Goal: Find specific fact: Find specific fact

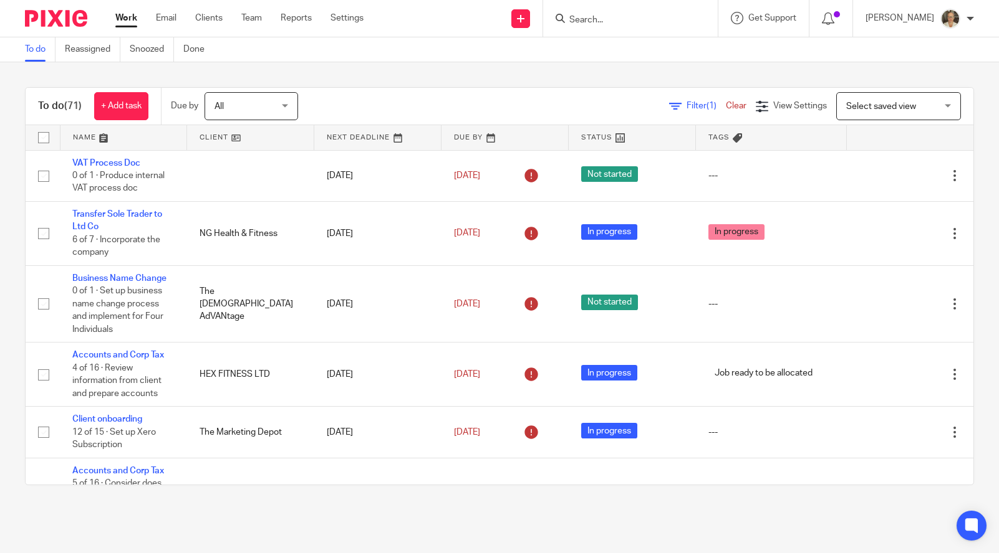
click at [615, 18] on input "Search" at bounding box center [624, 20] width 112 height 11
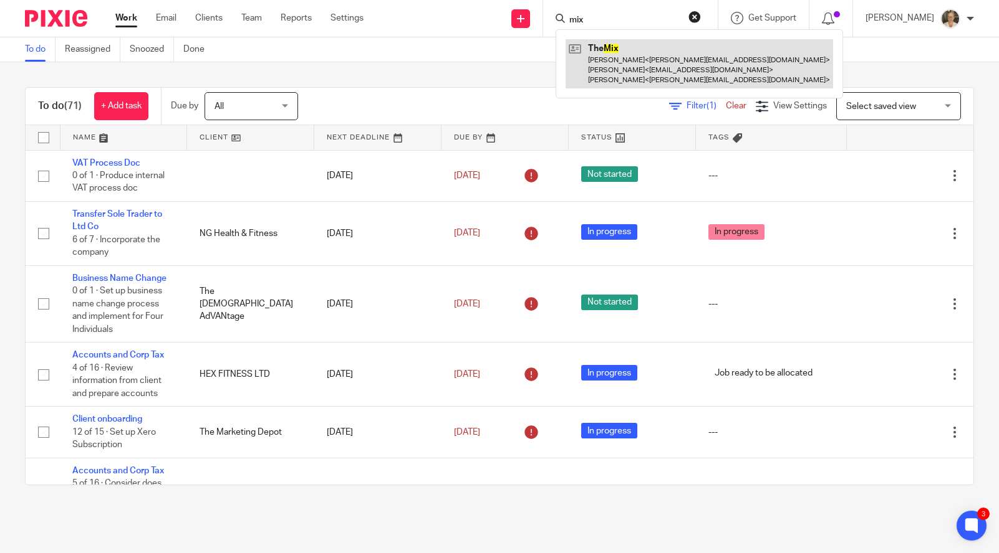
type input "mix"
click at [620, 68] on link at bounding box center [698, 63] width 267 height 49
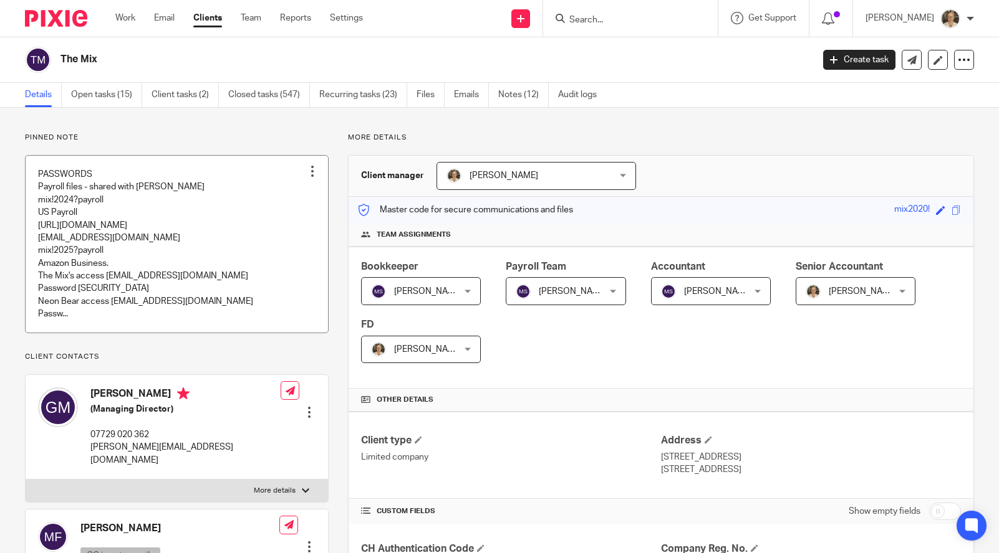
click at [96, 228] on link at bounding box center [177, 244] width 302 height 177
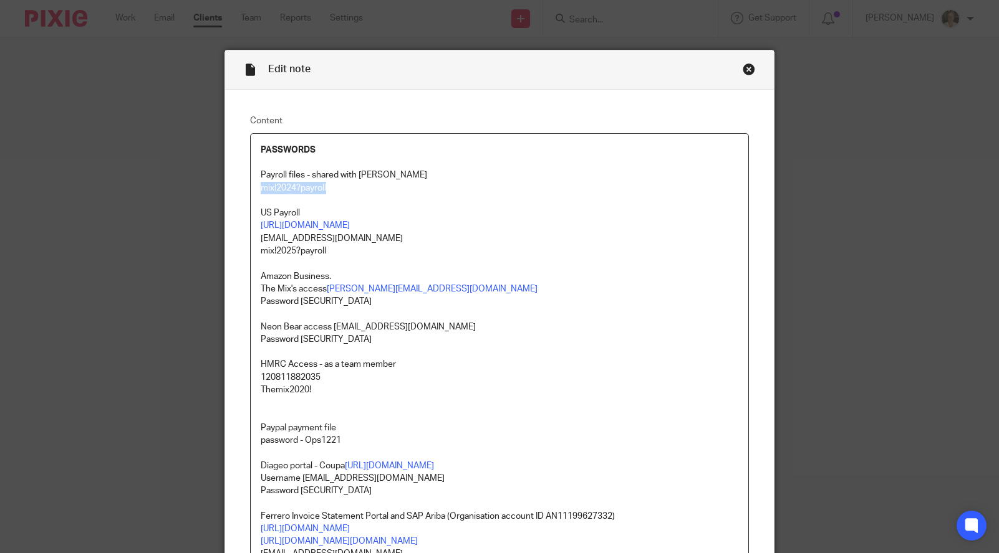
drag, startPoint x: 344, startPoint y: 184, endPoint x: 249, endPoint y: 191, distance: 95.0
copy p "mix!2024?payroll"
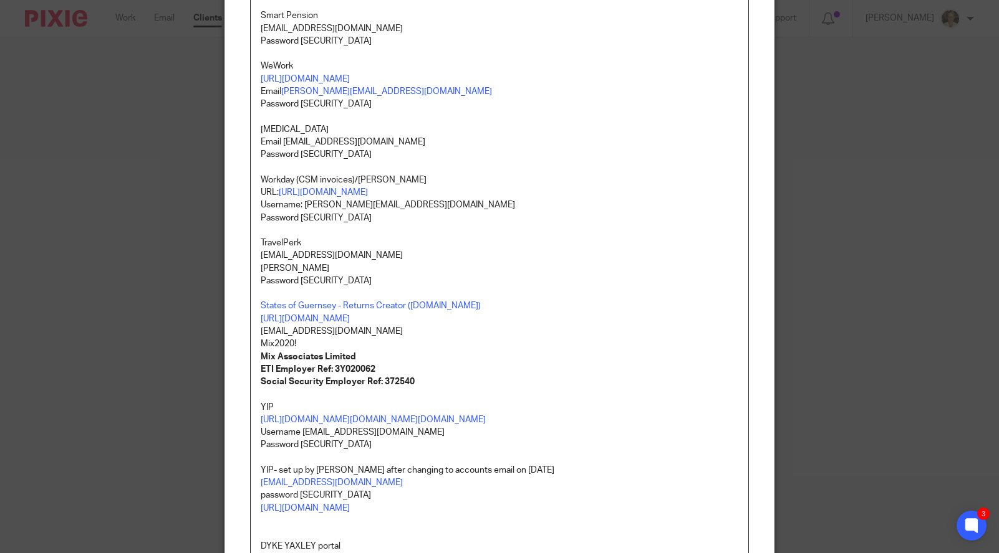
scroll to position [1060, 0]
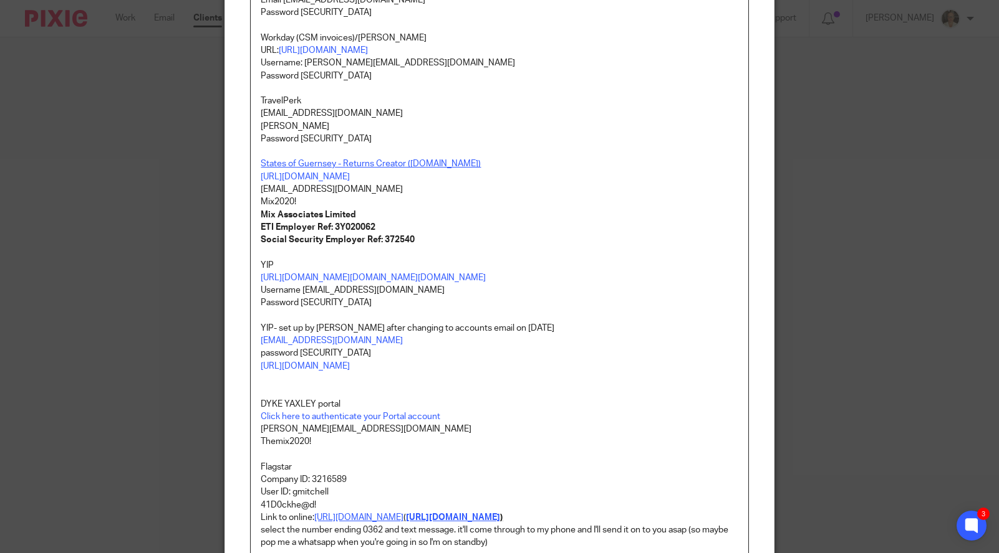
click at [327, 168] on link "States of Guernsey - Returns Creator (gov.gg)" at bounding box center [371, 164] width 220 height 9
click at [291, 228] on link "https://rc.gov.gg/" at bounding box center [303, 228] width 89 height 12
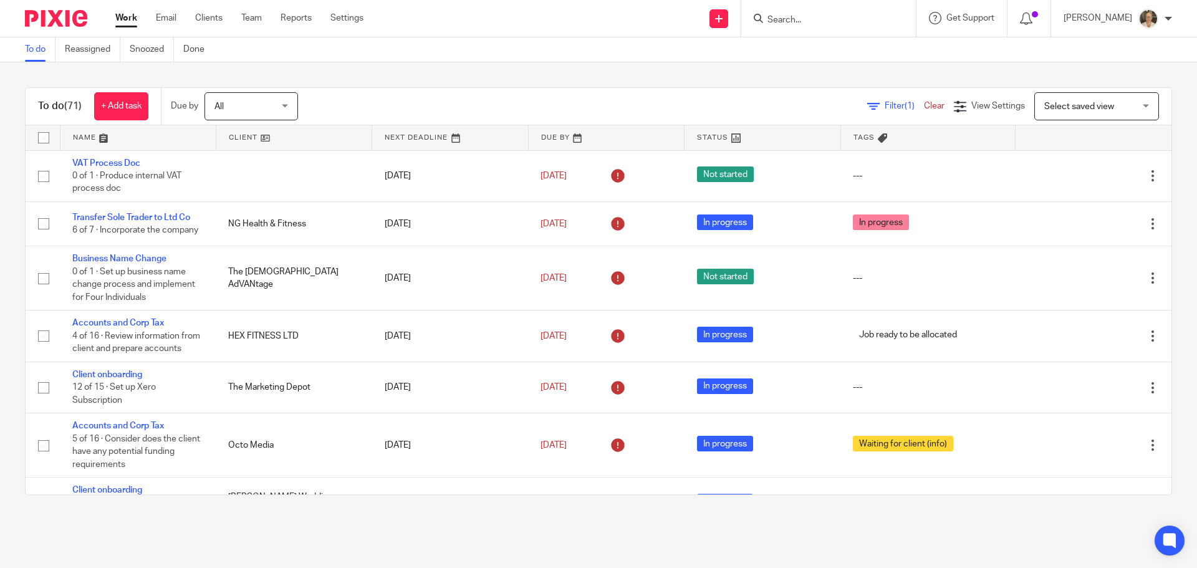
click at [804, 23] on input "Search" at bounding box center [822, 20] width 112 height 11
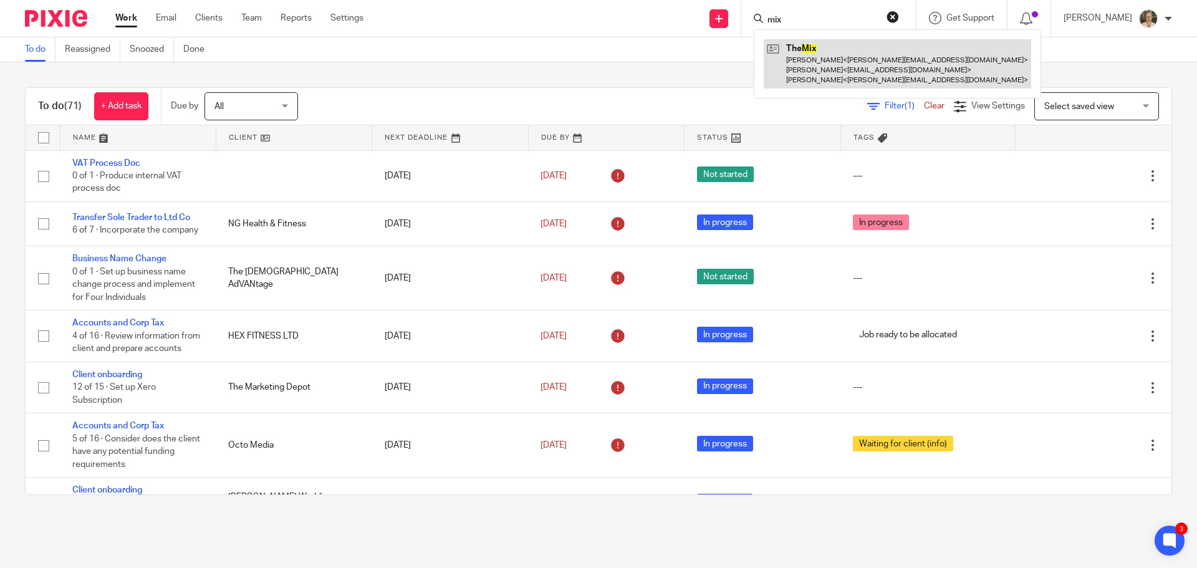
type input "mix"
click at [830, 65] on link at bounding box center [897, 63] width 267 height 49
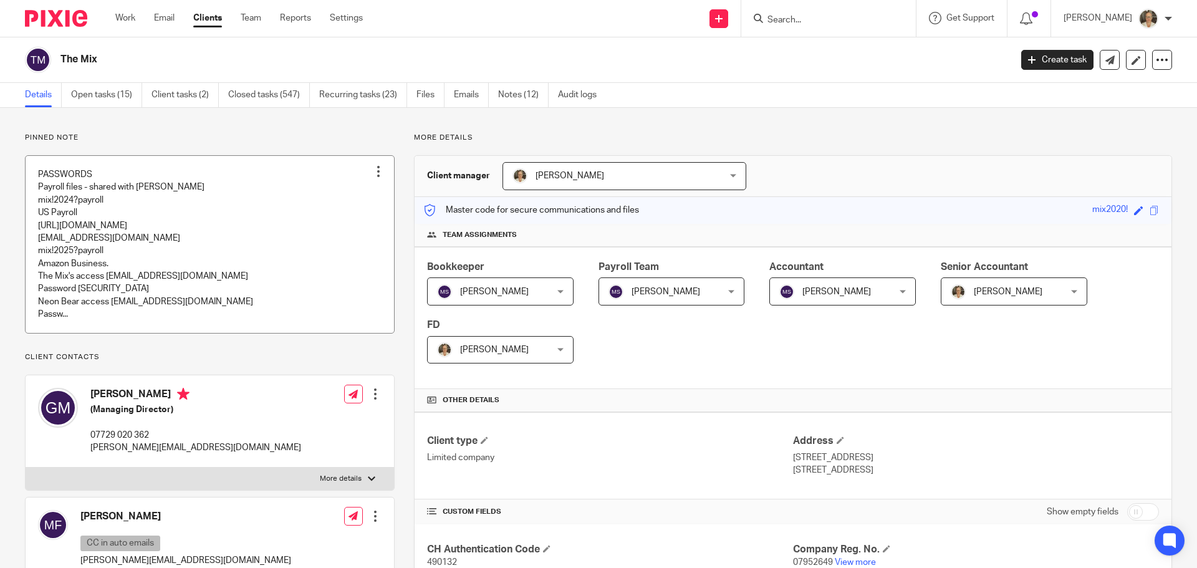
click at [182, 228] on link at bounding box center [210, 244] width 368 height 177
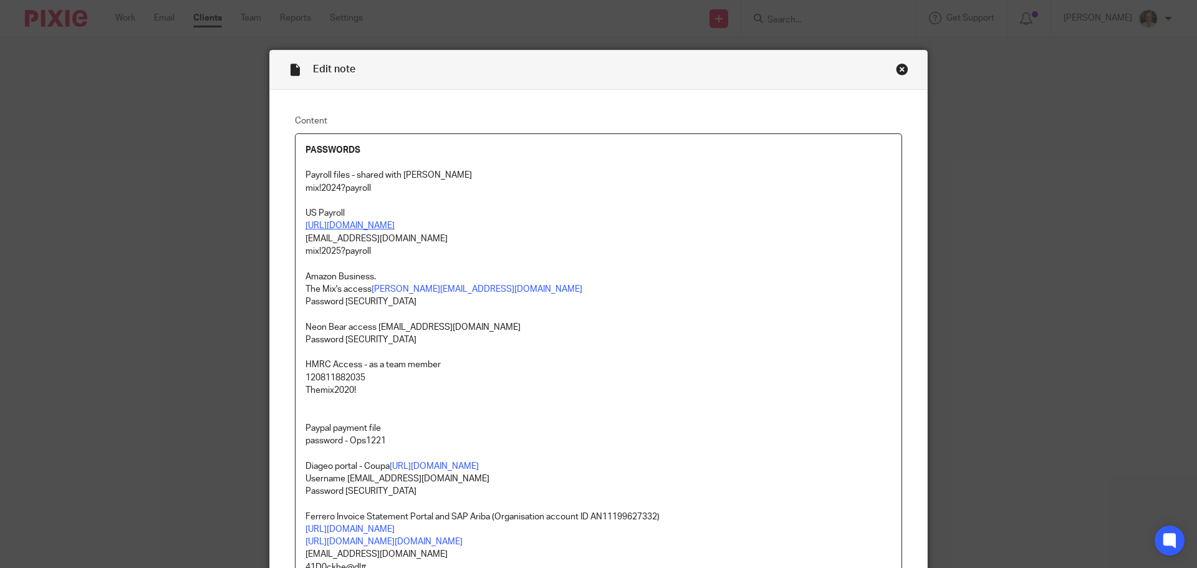
click at [390, 223] on link "[URL][DOMAIN_NAME]" at bounding box center [349, 225] width 89 height 9
click at [405, 261] on link "https://worksight2.gnapartners.com/login" at bounding box center [389, 264] width 89 height 12
drag, startPoint x: 391, startPoint y: 196, endPoint x: 300, endPoint y: 193, distance: 91.0
copy p "mix!2024?payroll"
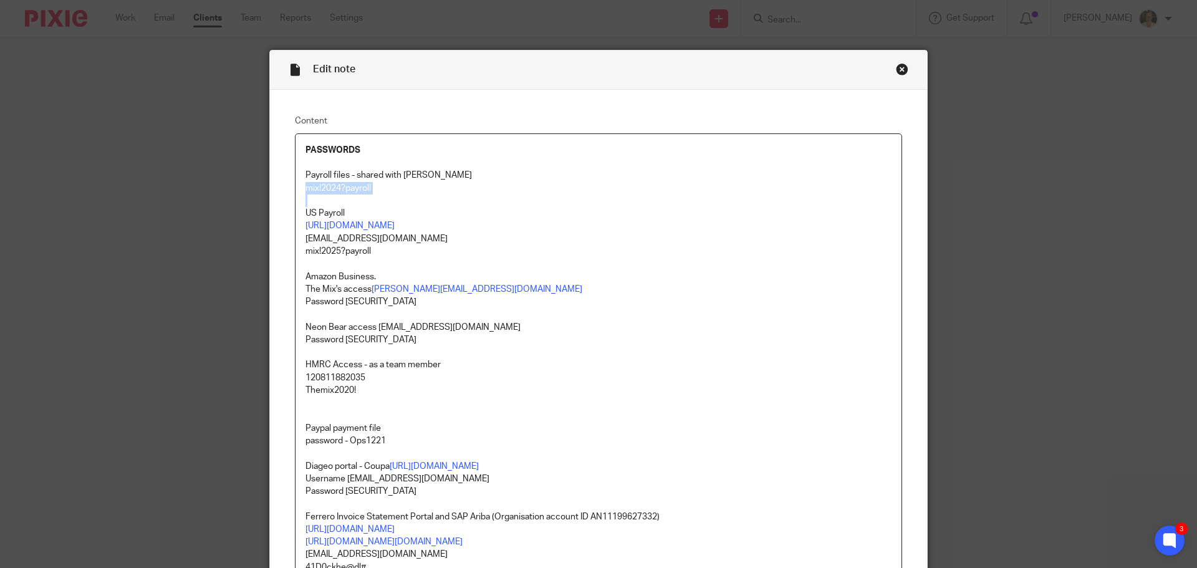
copy p "mix!2024?payroll"
click at [901, 67] on div "Close this dialog window" at bounding box center [902, 69] width 12 height 12
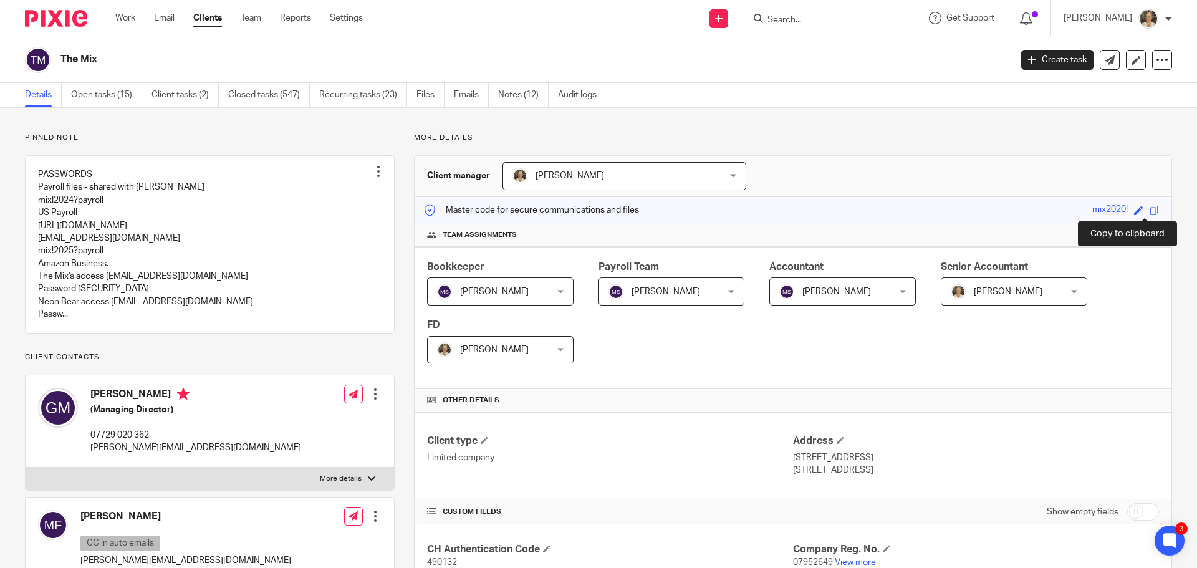
click at [1149, 208] on span at bounding box center [1153, 210] width 9 height 9
click at [142, 261] on link at bounding box center [210, 244] width 368 height 177
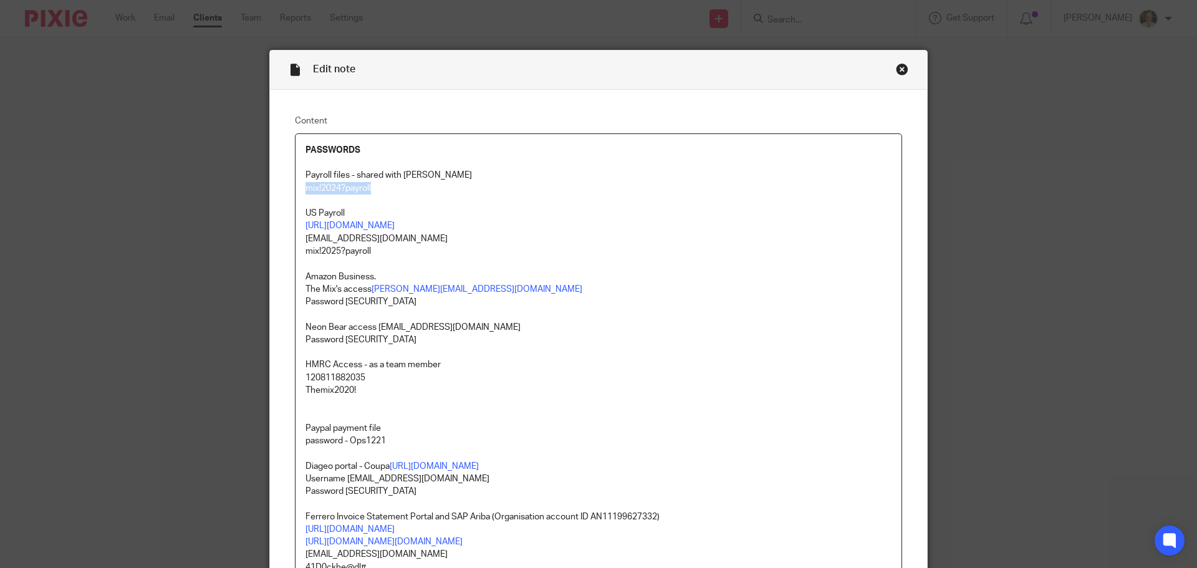
drag, startPoint x: 357, startPoint y: 188, endPoint x: 299, endPoint y: 188, distance: 58.0
copy p "mix!2024?payroll"
click at [896, 70] on div "Close this dialog window" at bounding box center [902, 69] width 12 height 12
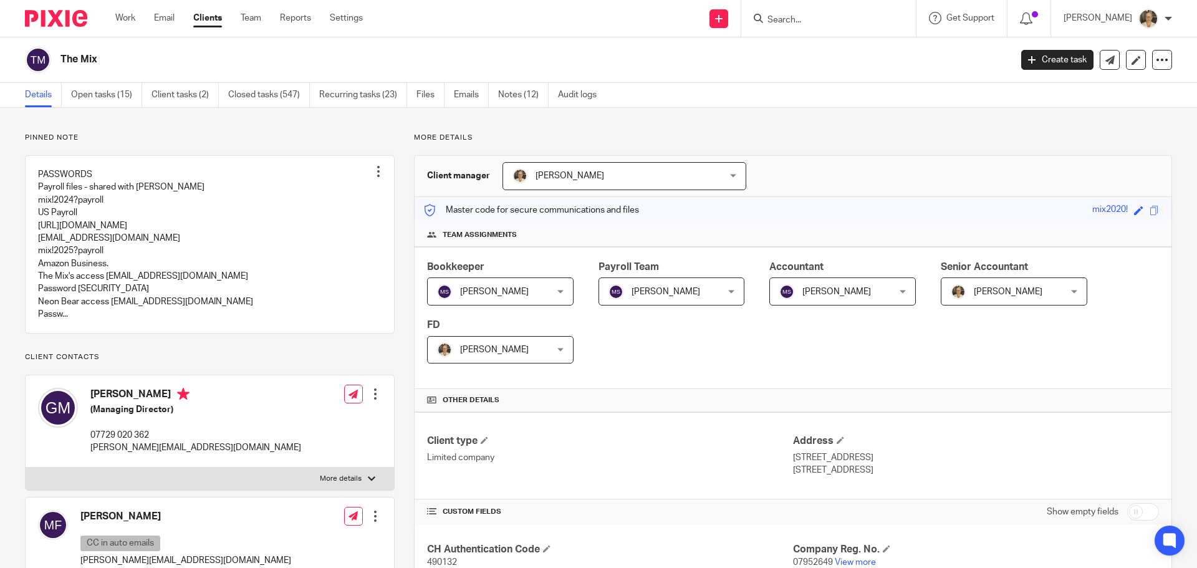
click at [822, 23] on input "Search" at bounding box center [822, 20] width 112 height 11
click at [820, 22] on input "Search" at bounding box center [822, 20] width 112 height 11
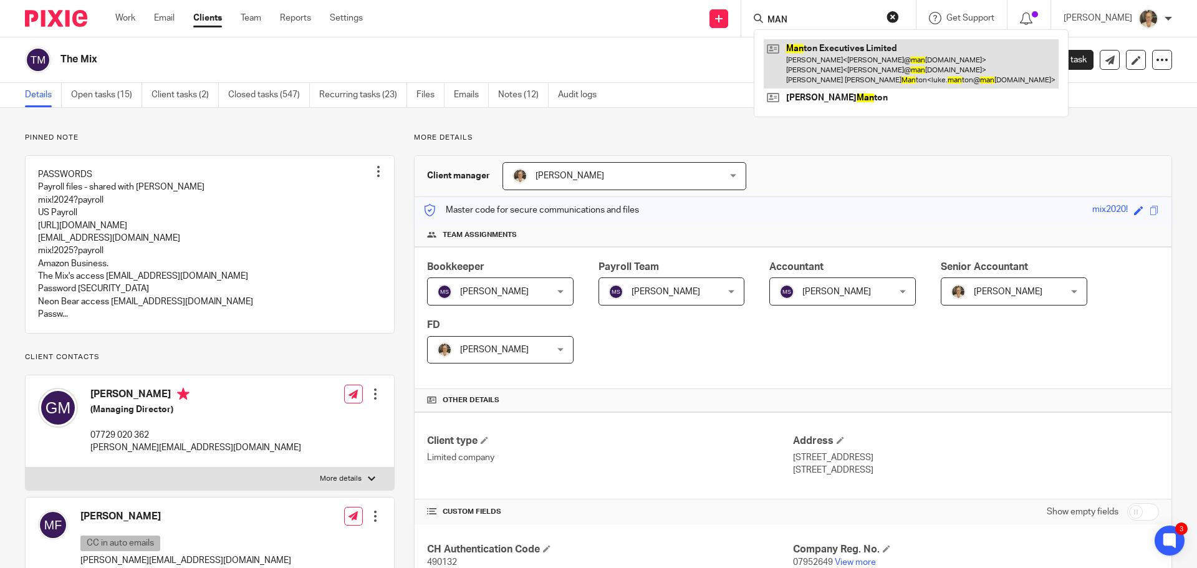
type input "MAN"
click at [846, 64] on link at bounding box center [911, 63] width 295 height 49
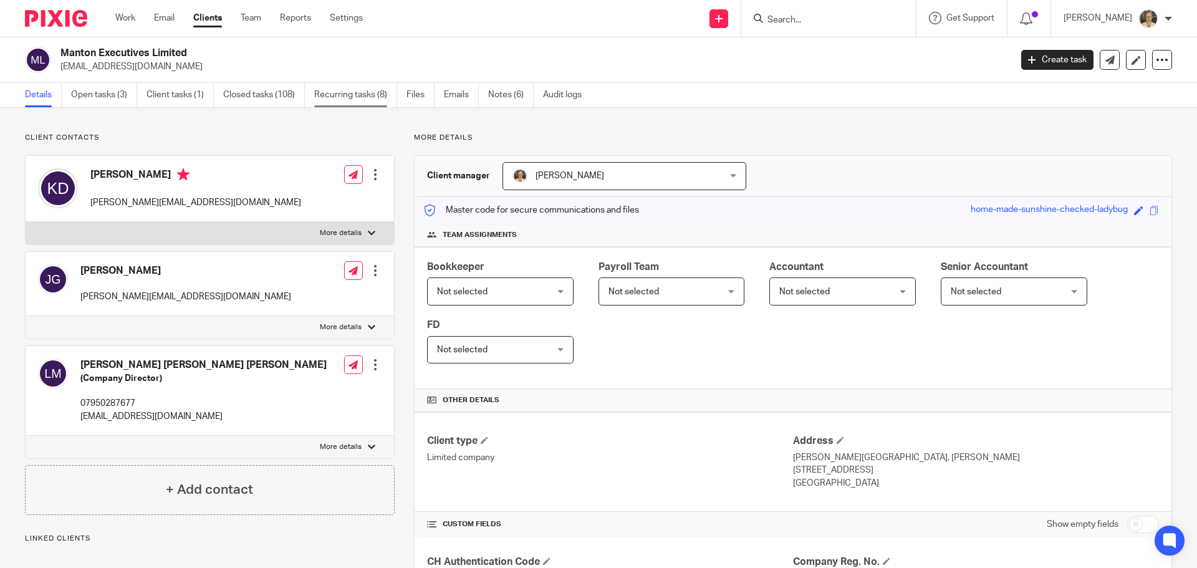
click at [343, 100] on link "Recurring tasks (8)" at bounding box center [355, 95] width 83 height 24
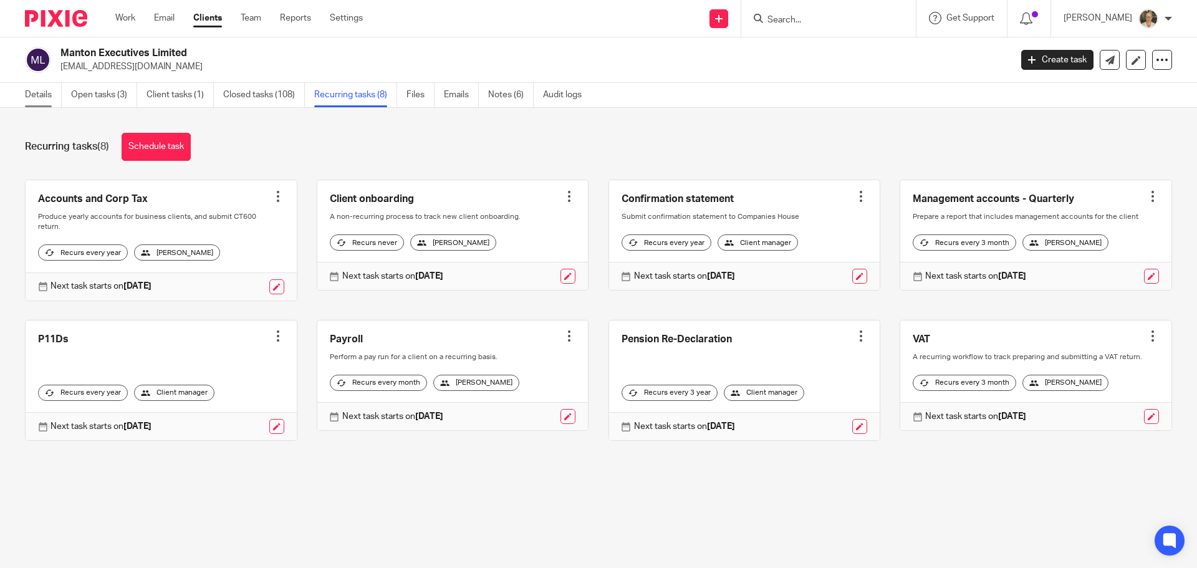
click at [50, 96] on link "Details" at bounding box center [43, 95] width 37 height 24
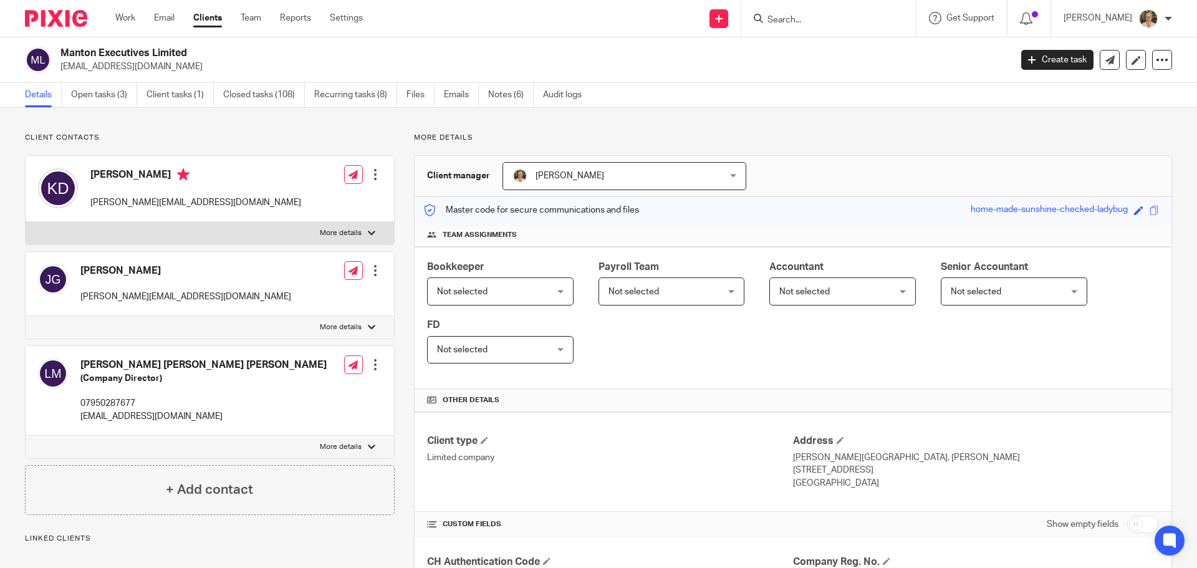
click at [368, 326] on div at bounding box center [371, 326] width 7 height 7
click at [26, 316] on input "More details" at bounding box center [25, 315] width 1 height 1
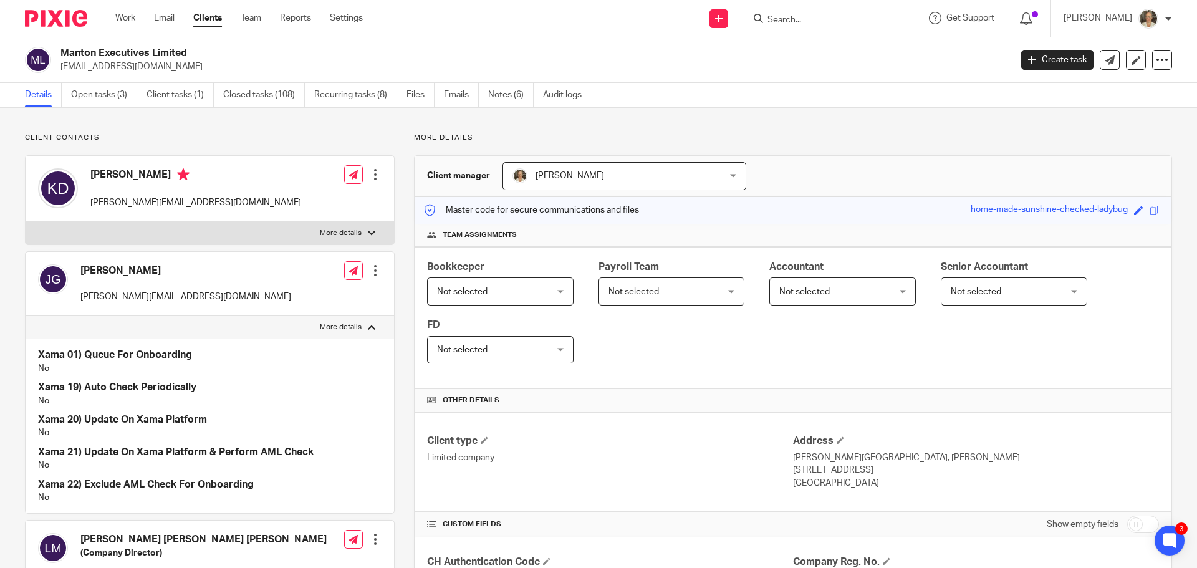
click at [368, 326] on div at bounding box center [371, 326] width 7 height 7
click at [26, 316] on input "More details" at bounding box center [25, 315] width 1 height 1
checkbox input "false"
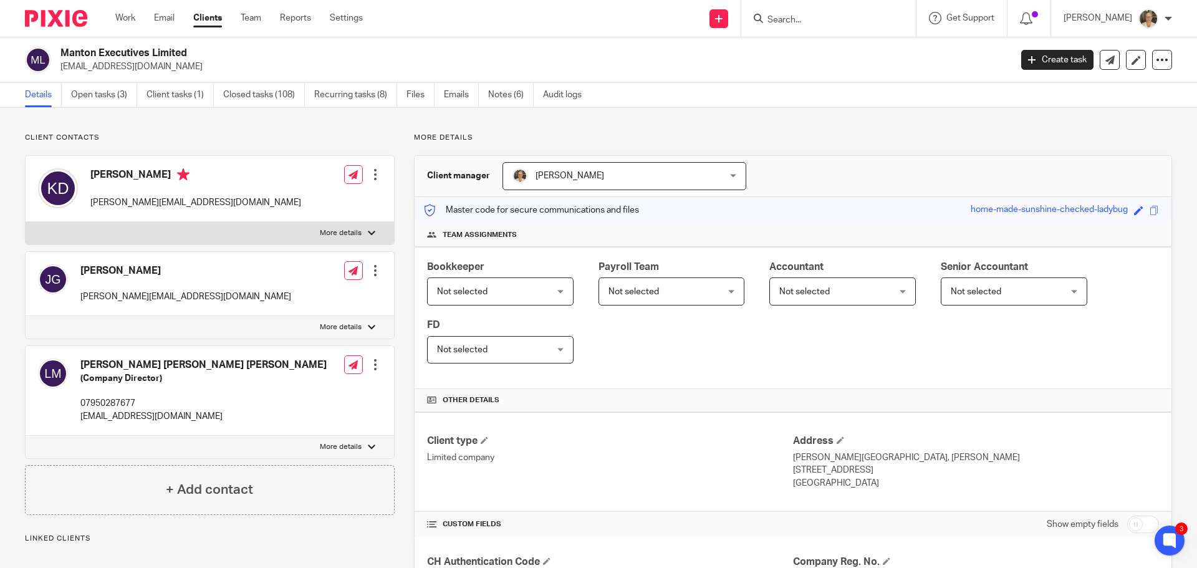
click at [371, 272] on div at bounding box center [375, 270] width 12 height 12
click at [312, 365] on button "CC in auto emails" at bounding box center [298, 368] width 83 height 16
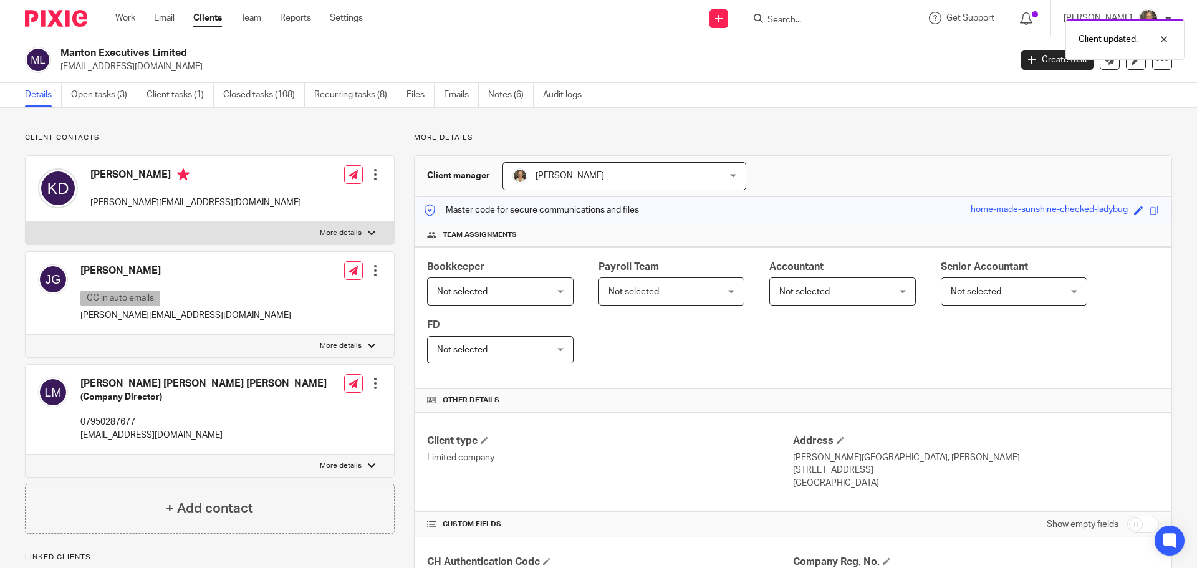
click at [368, 231] on div at bounding box center [371, 232] width 7 height 7
click at [26, 222] on input "More details" at bounding box center [25, 221] width 1 height 1
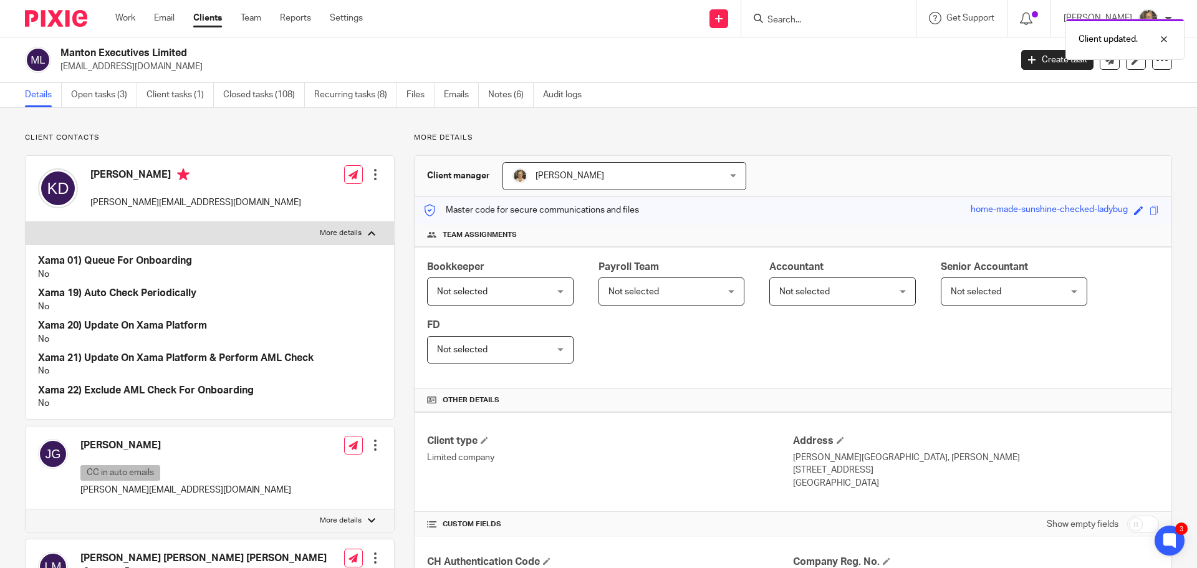
click at [368, 231] on div at bounding box center [371, 232] width 7 height 7
click at [26, 222] on input "More details" at bounding box center [25, 221] width 1 height 1
checkbox input "false"
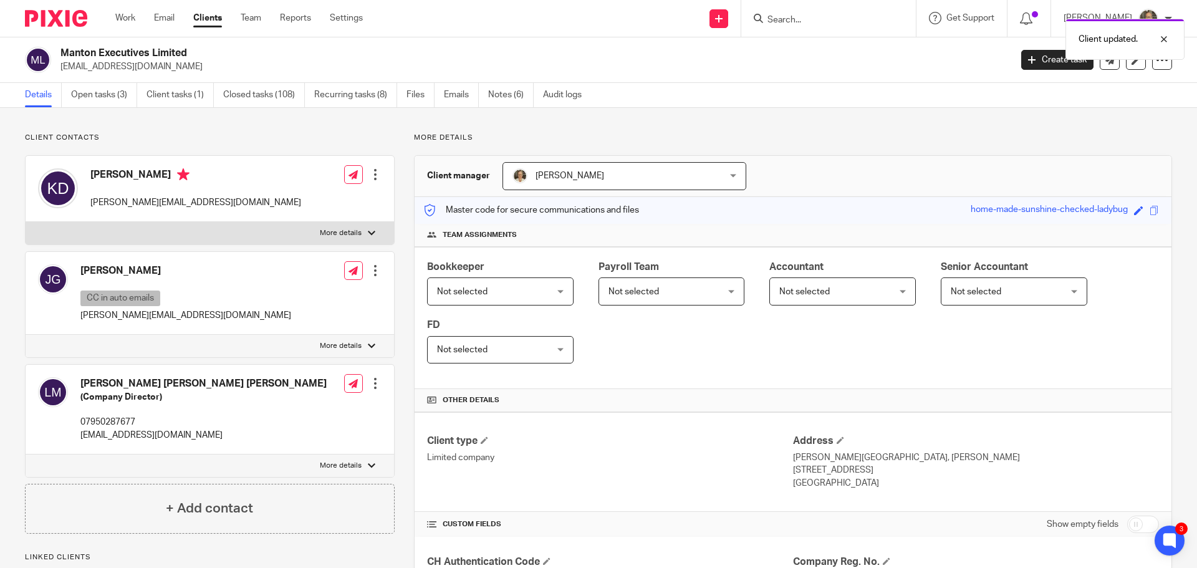
click at [373, 177] on div at bounding box center [375, 174] width 12 height 12
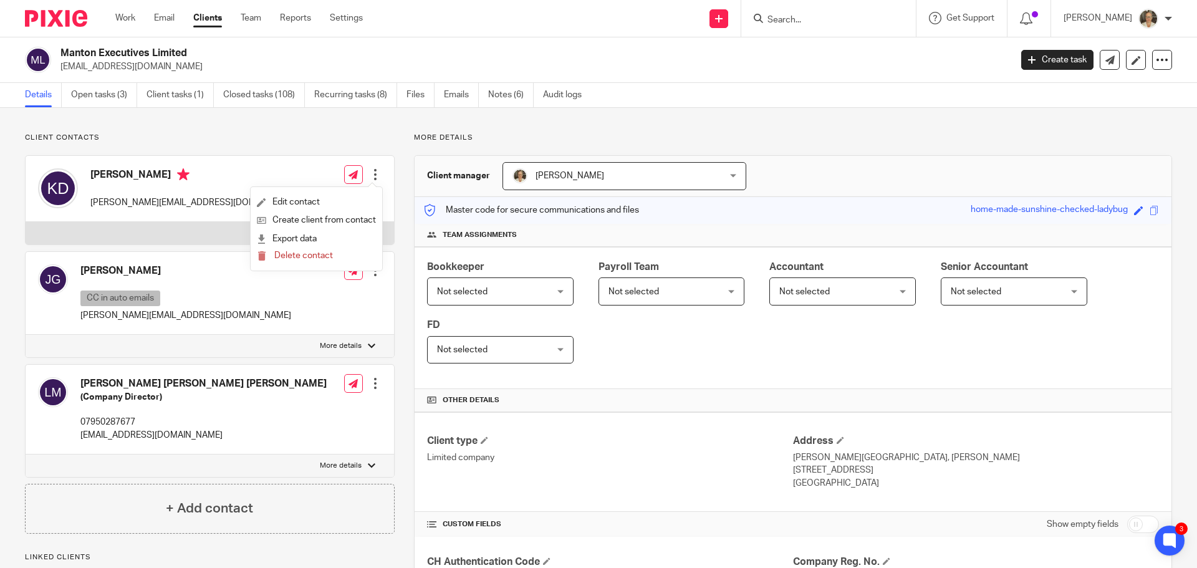
click at [373, 177] on div at bounding box center [375, 174] width 12 height 12
click at [349, 91] on link "Recurring tasks (8)" at bounding box center [355, 95] width 83 height 24
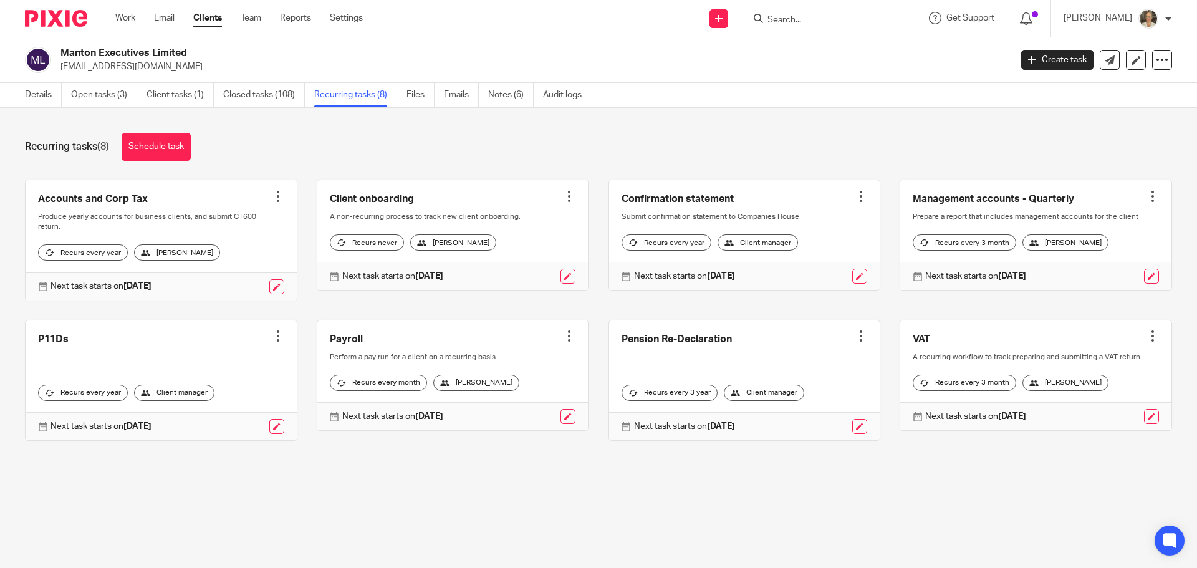
click at [446, 348] on link at bounding box center [452, 375] width 271 height 110
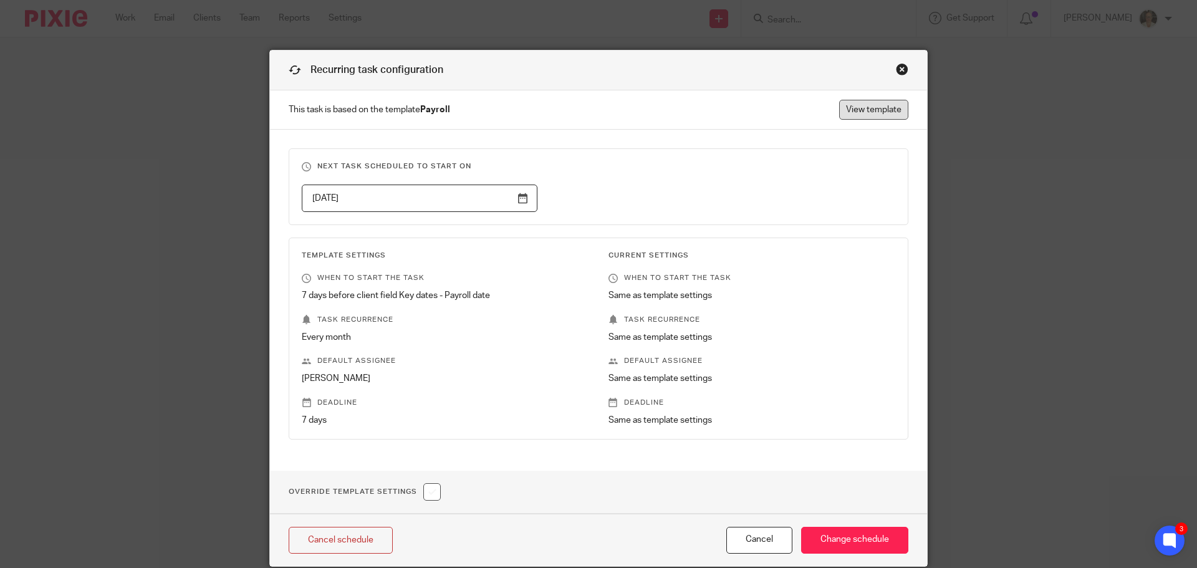
click at [880, 108] on link "View template" at bounding box center [873, 110] width 69 height 20
click at [759, 534] on button "Cancel" at bounding box center [759, 540] width 66 height 27
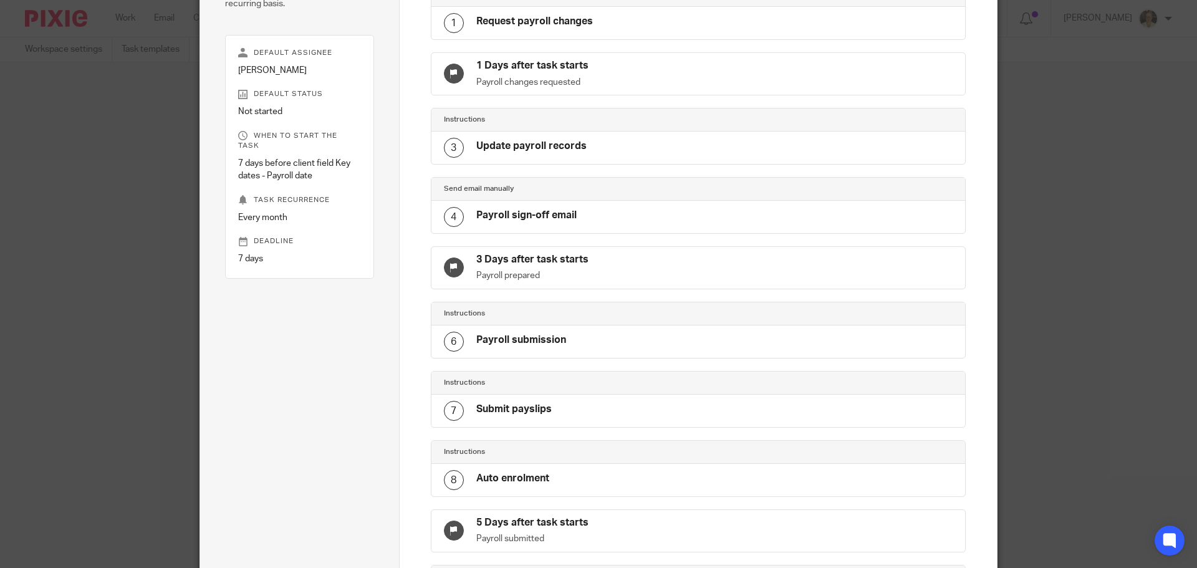
scroll to position [249, 0]
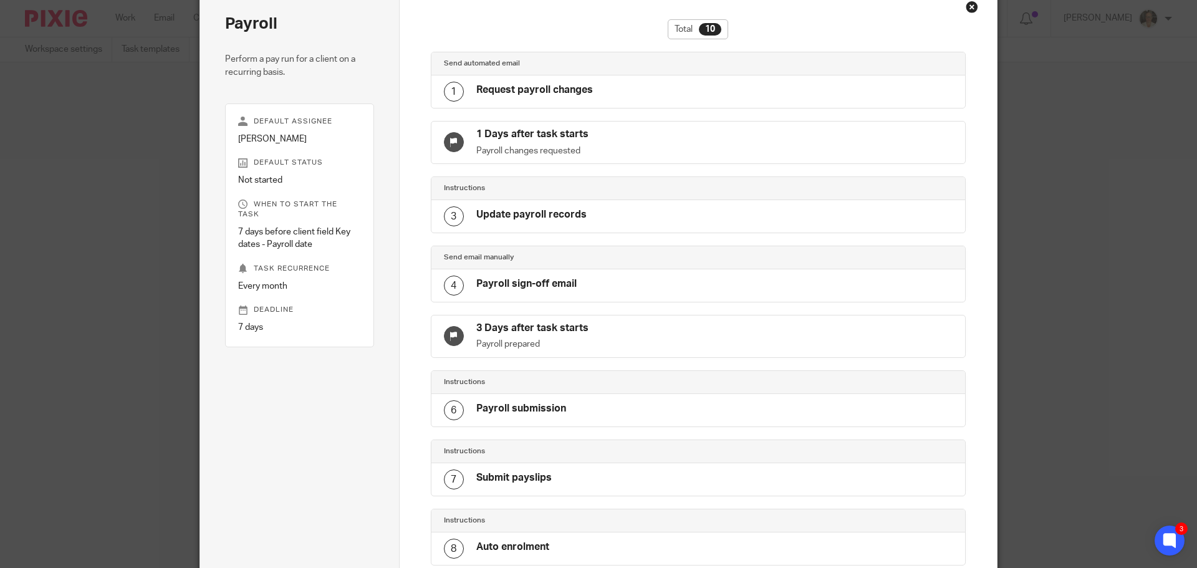
click at [563, 75] on div "1 Request payroll changes" at bounding box center [698, 91] width 534 height 32
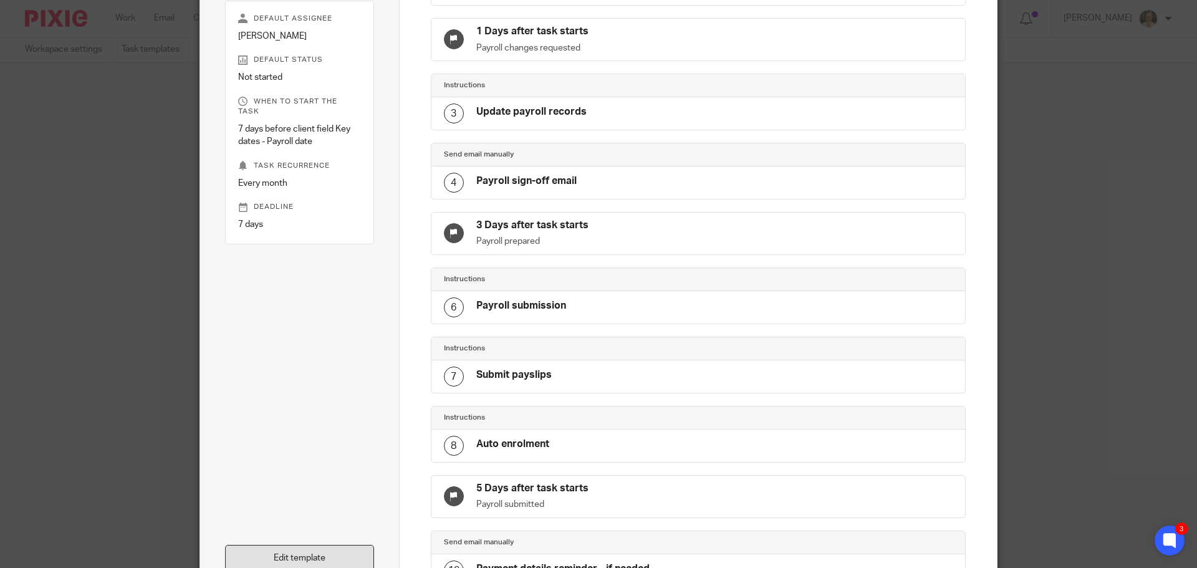
scroll to position [310, 0]
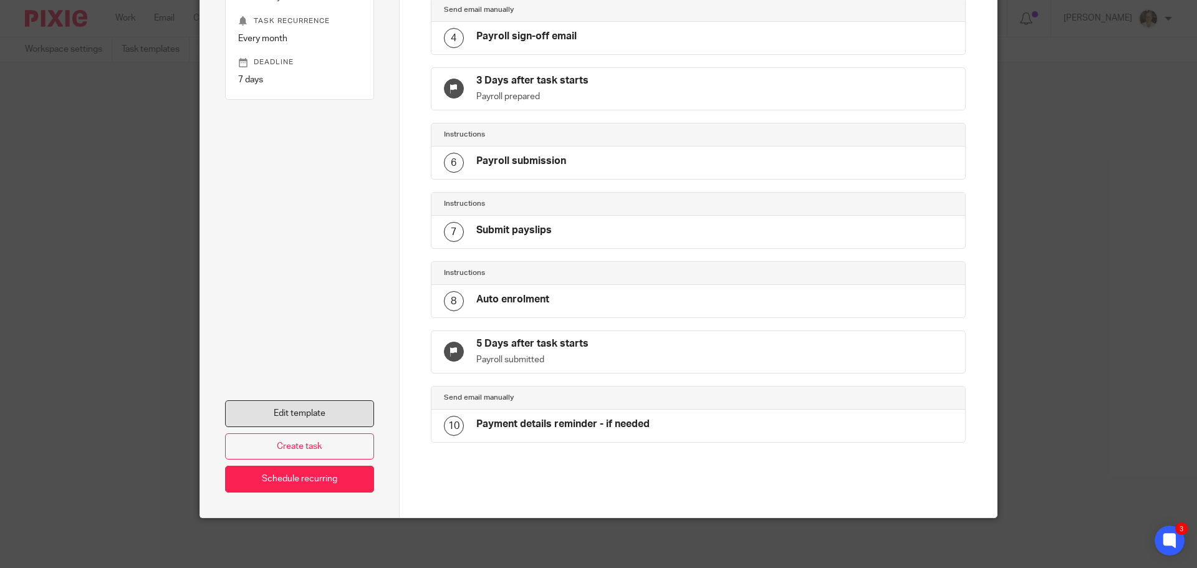
click at [308, 408] on link "Edit template" at bounding box center [299, 413] width 149 height 27
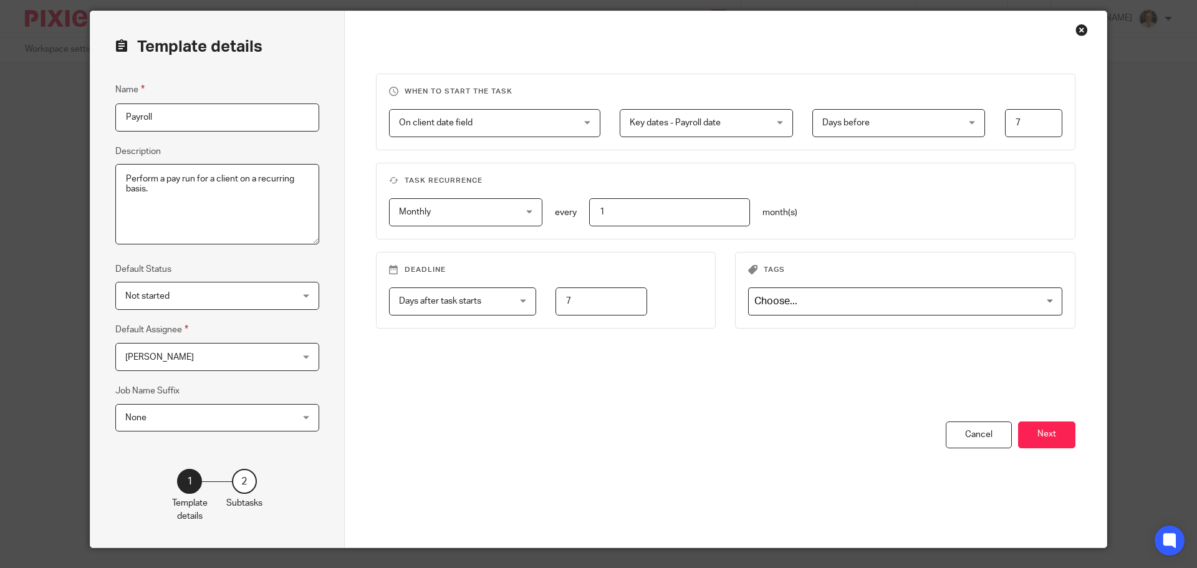
scroll to position [69, 0]
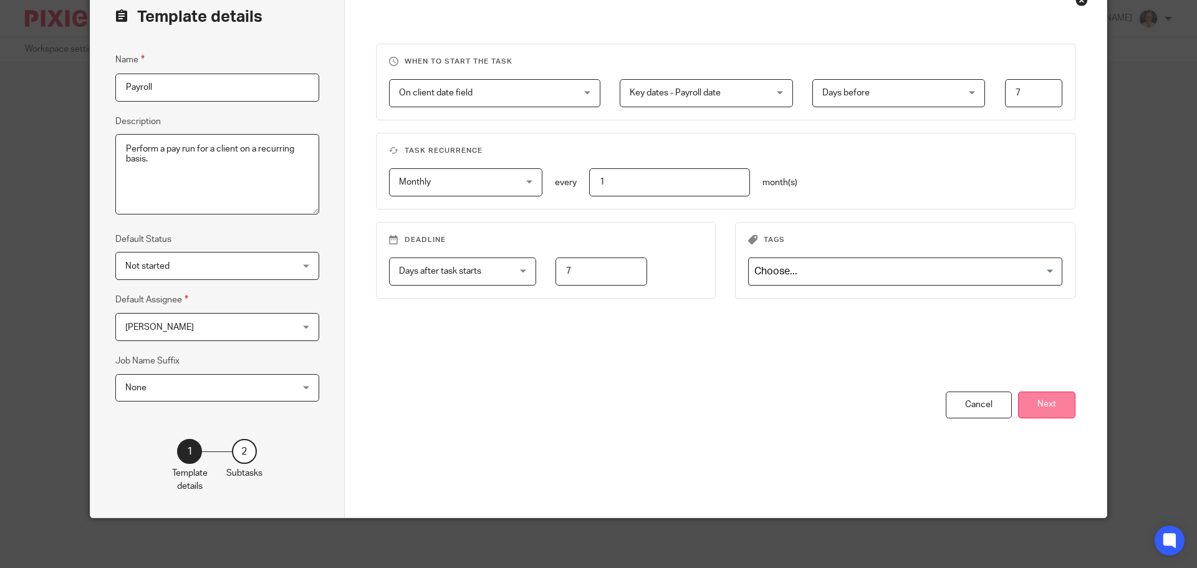
click at [1051, 396] on button "Next" at bounding box center [1046, 404] width 57 height 27
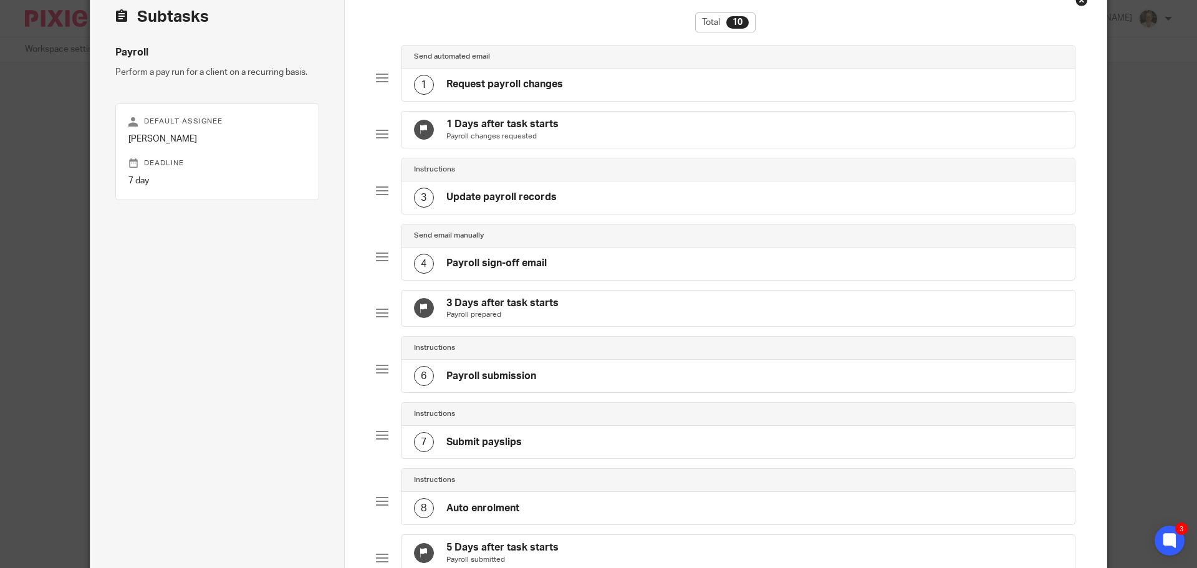
click at [557, 86] on h4 "Request payroll changes" at bounding box center [504, 84] width 117 height 13
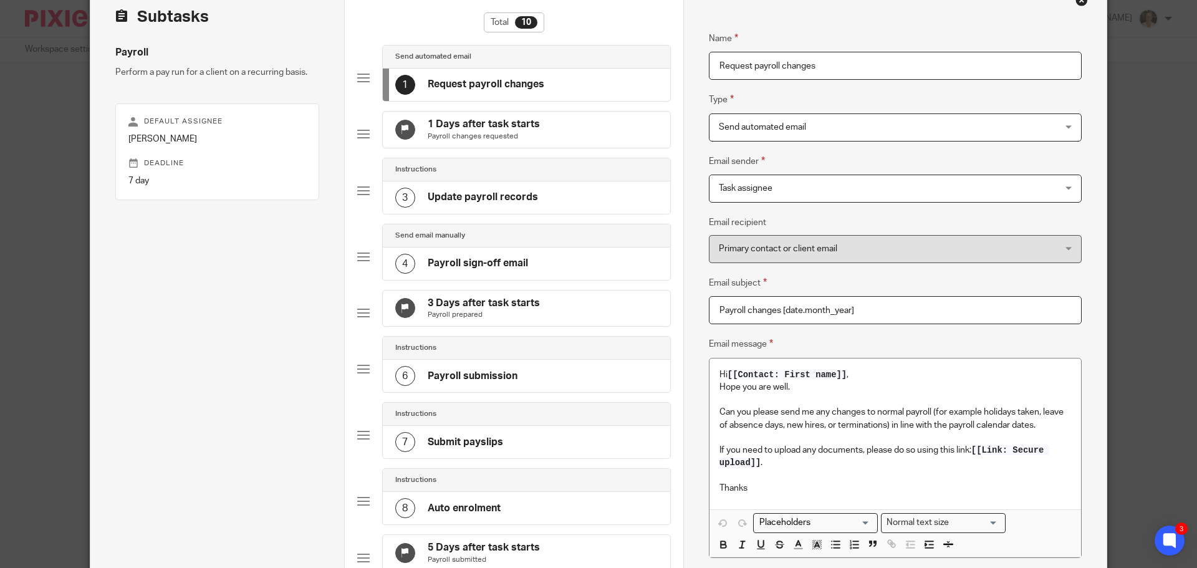
scroll to position [0, 0]
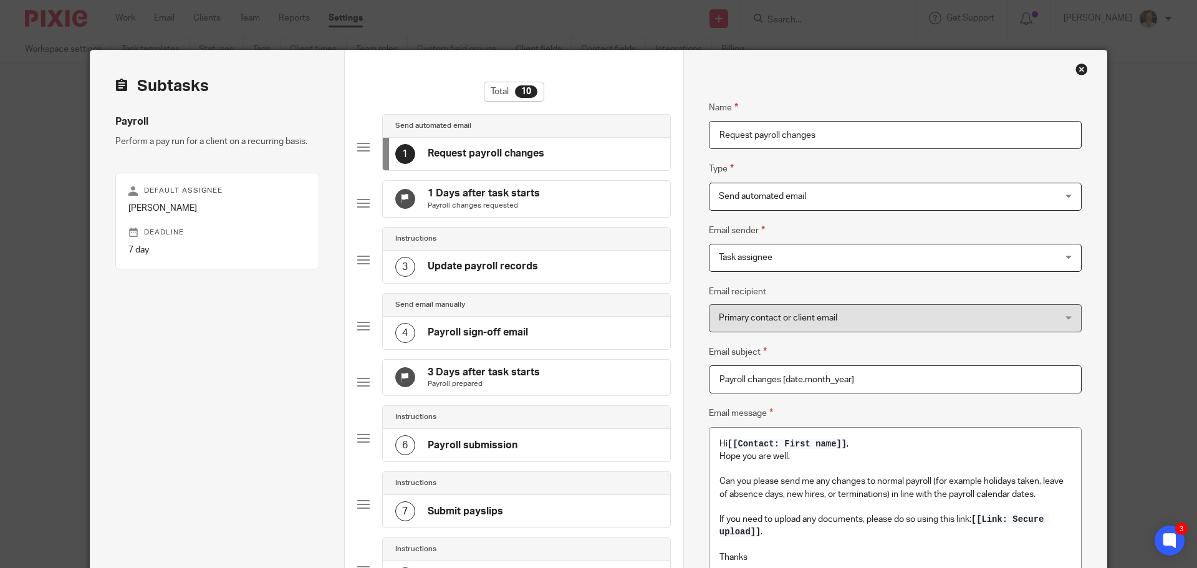
click at [1080, 65] on div "Close this dialog window" at bounding box center [1081, 69] width 12 height 12
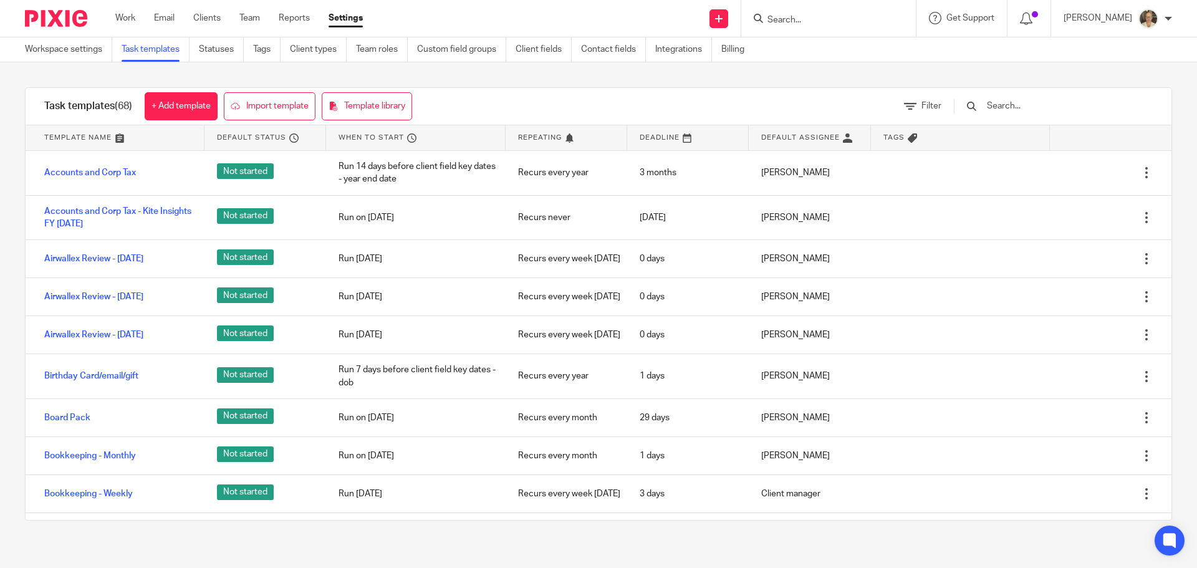
click at [843, 20] on input "Search" at bounding box center [822, 20] width 112 height 11
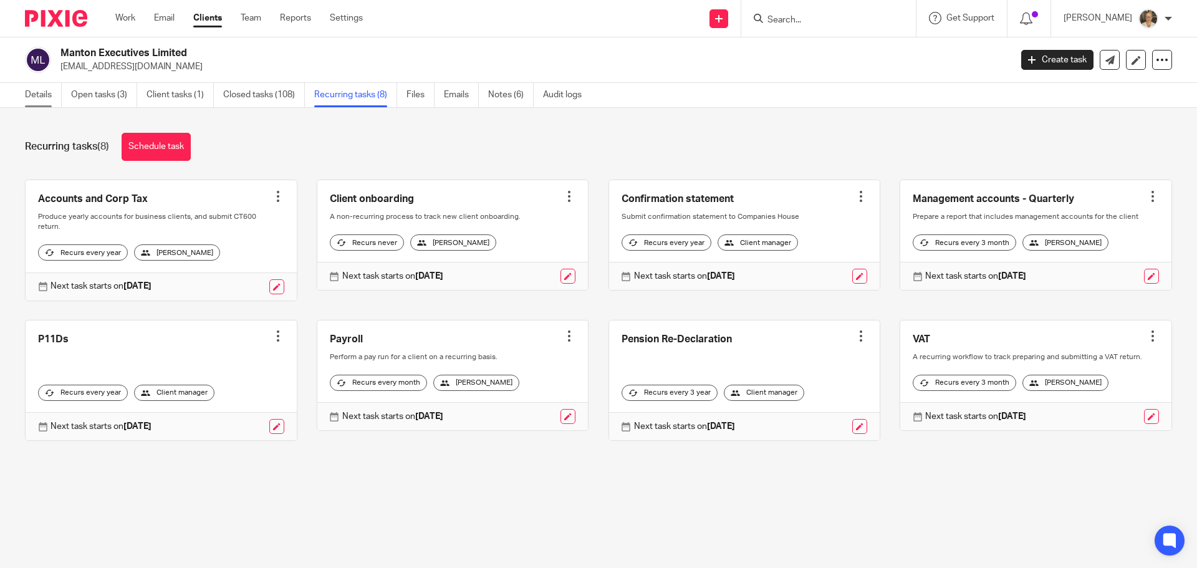
click at [35, 99] on link "Details" at bounding box center [43, 95] width 37 height 24
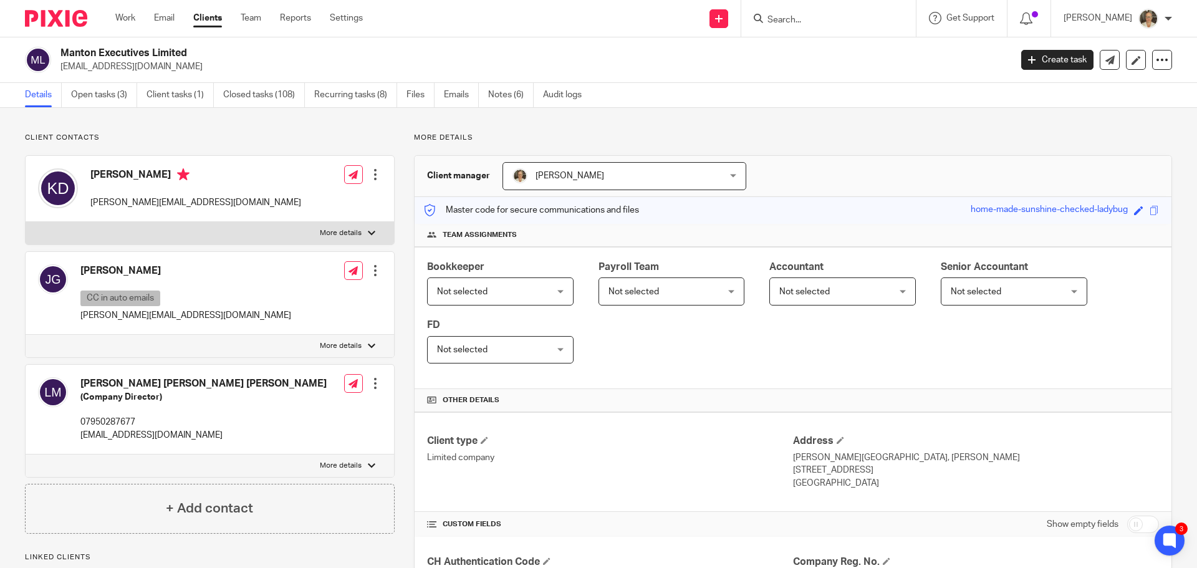
click at [368, 466] on div at bounding box center [371, 465] width 7 height 7
click at [26, 454] on input "More details" at bounding box center [25, 454] width 1 height 1
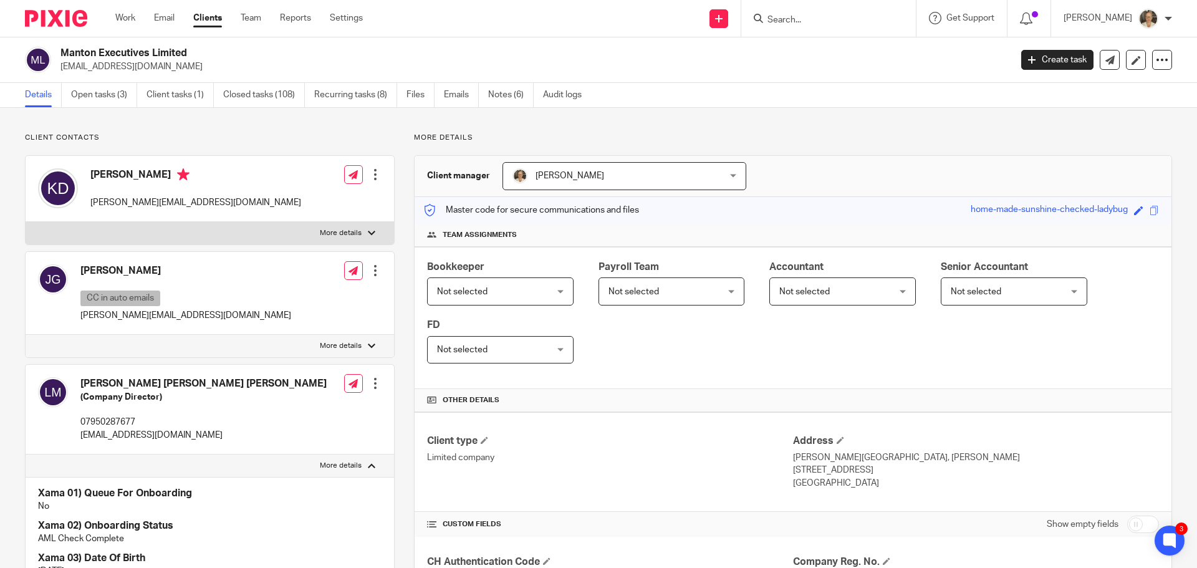
click at [368, 466] on div at bounding box center [371, 465] width 7 height 7
click at [26, 454] on input "More details" at bounding box center [25, 454] width 1 height 1
checkbox input "false"
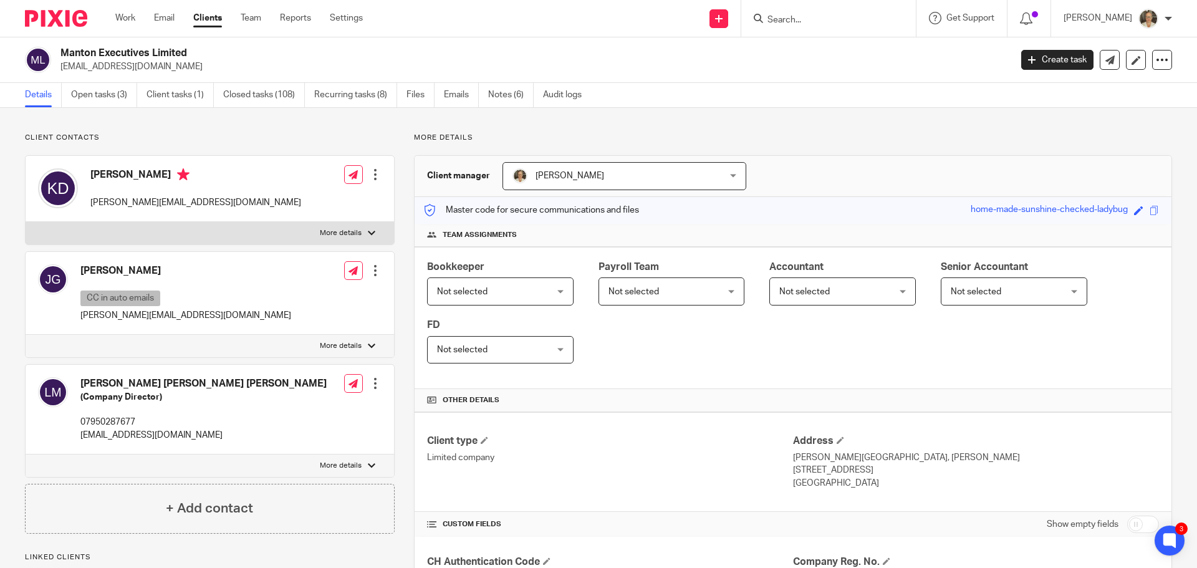
click at [793, 16] on input "Search" at bounding box center [822, 20] width 112 height 11
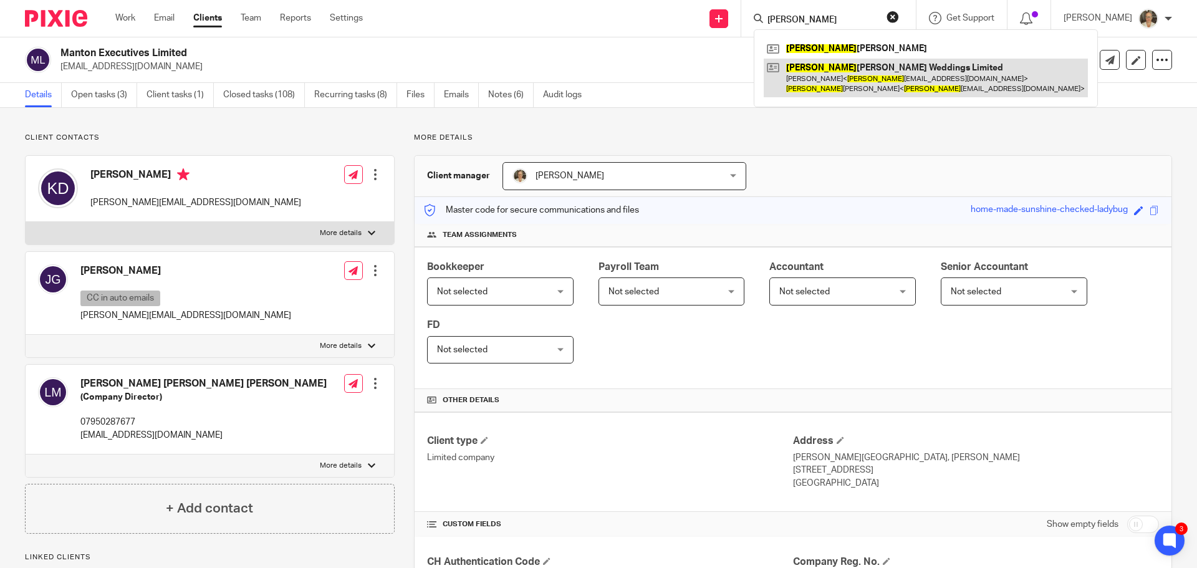
type input "kim"
click at [838, 79] on link at bounding box center [926, 78] width 324 height 39
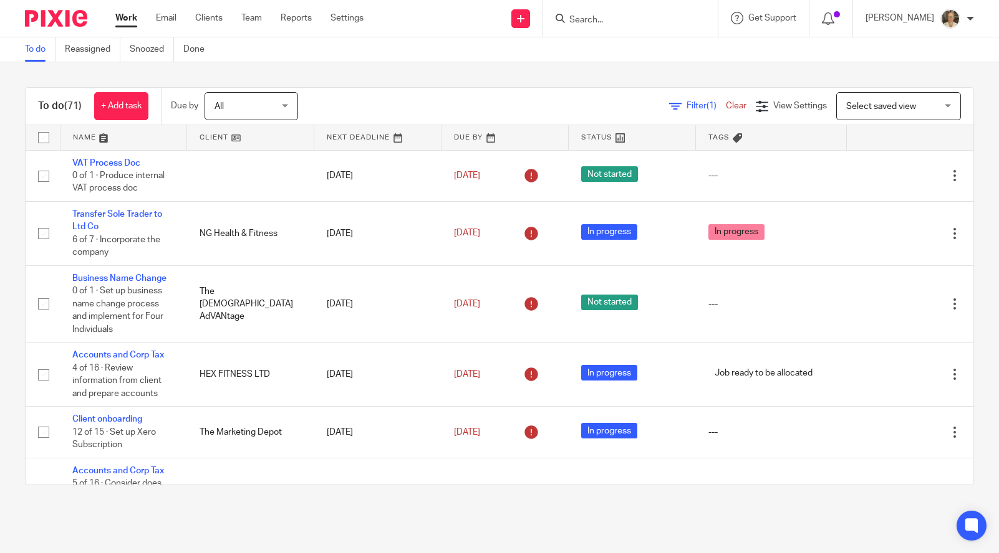
click at [631, 18] on input "Search" at bounding box center [624, 20] width 112 height 11
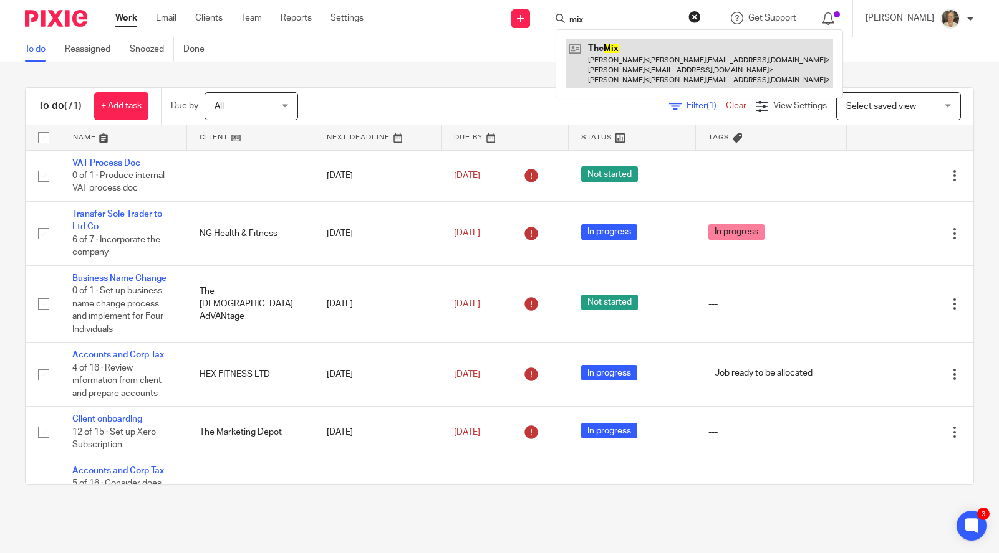
type input "mix"
click at [626, 55] on link at bounding box center [698, 63] width 267 height 49
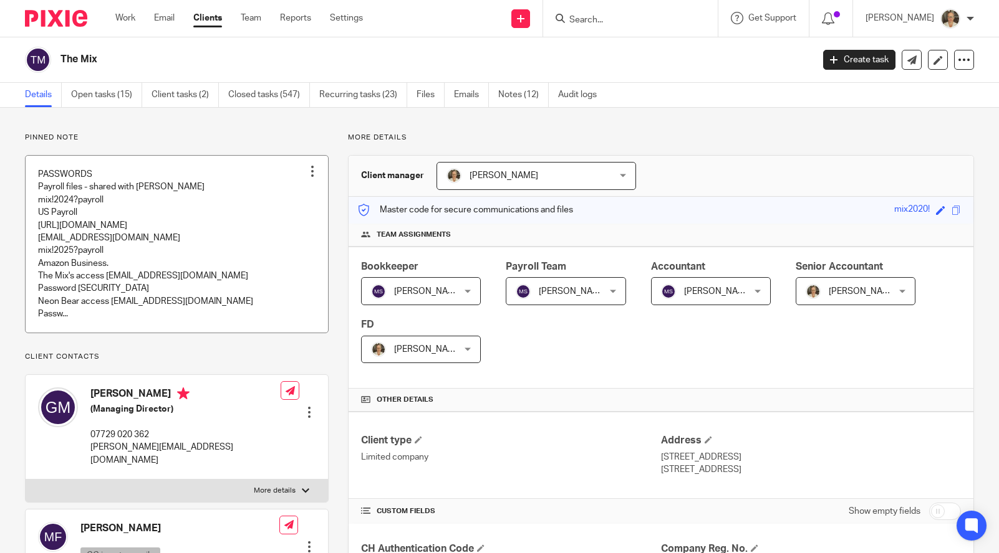
click at [110, 209] on link at bounding box center [177, 244] width 302 height 177
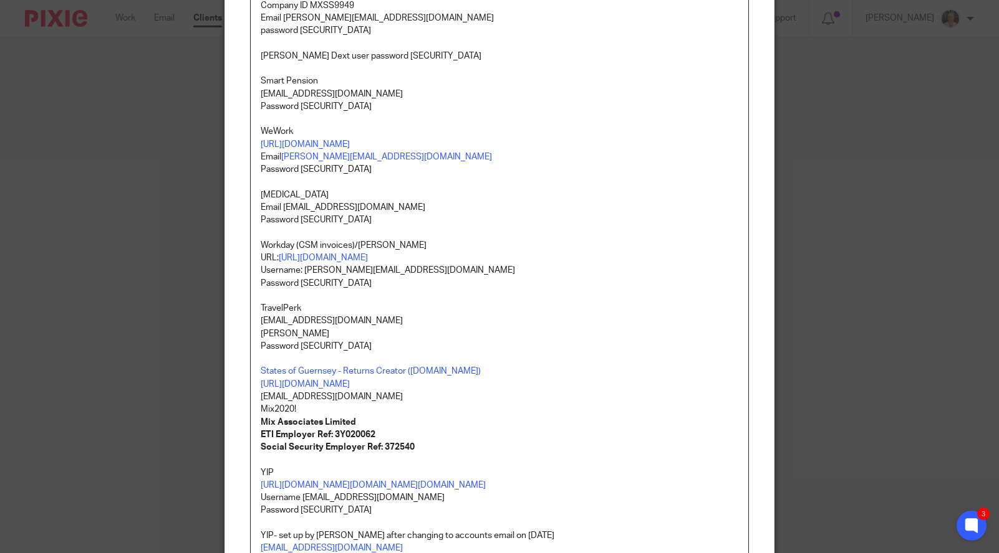
scroll to position [873, 0]
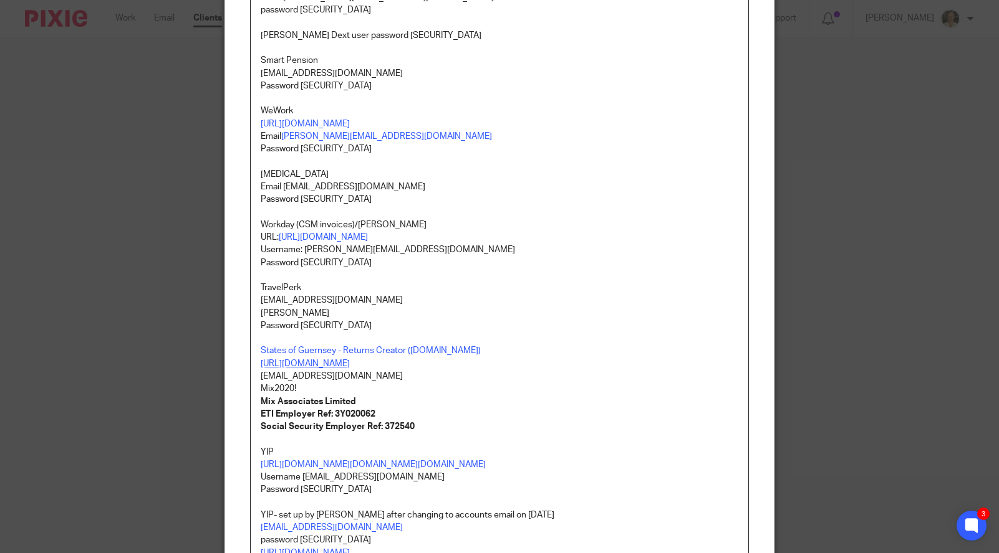
click at [302, 368] on link "https://rc.gov.gg/" at bounding box center [305, 364] width 89 height 9
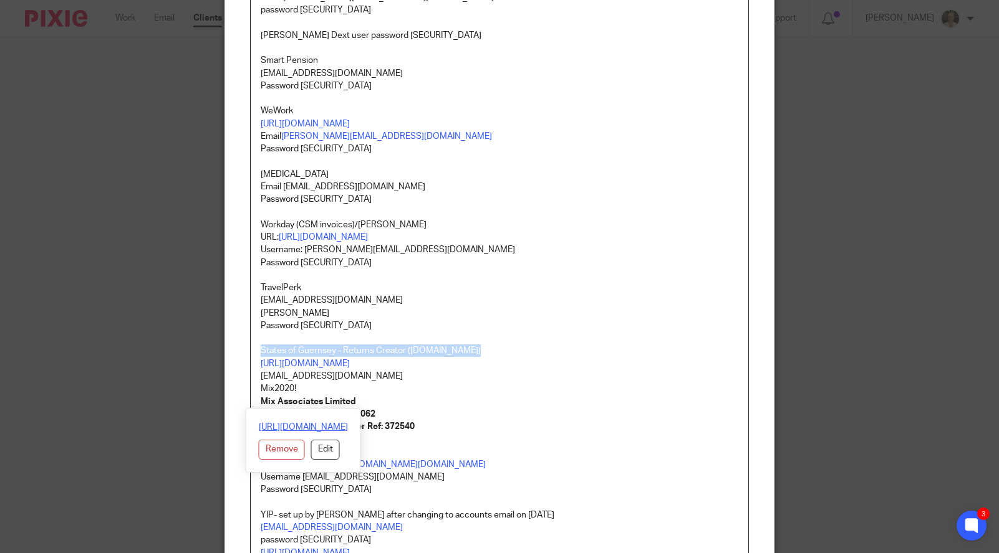
click at [304, 424] on link "https://rc.gov.gg/" at bounding box center [303, 427] width 89 height 12
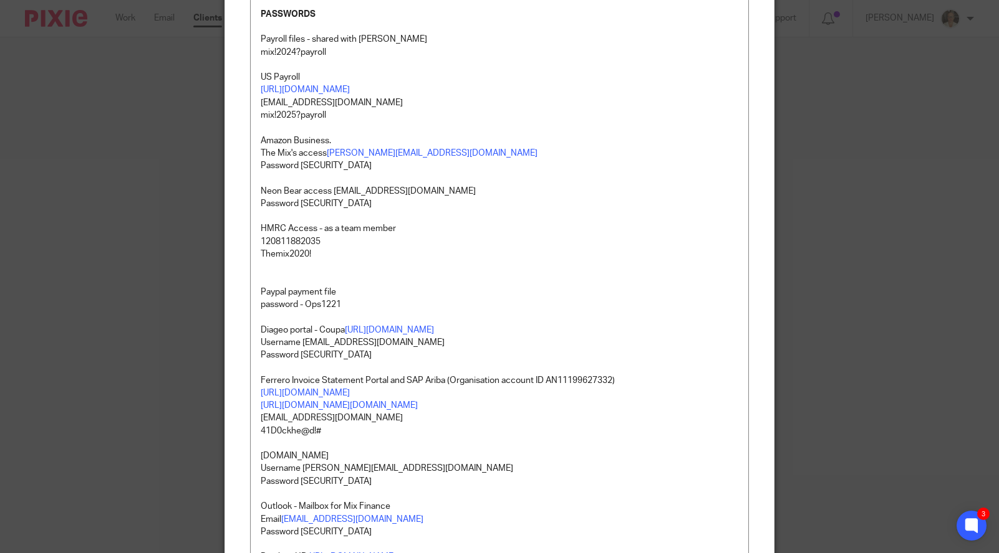
scroll to position [0, 0]
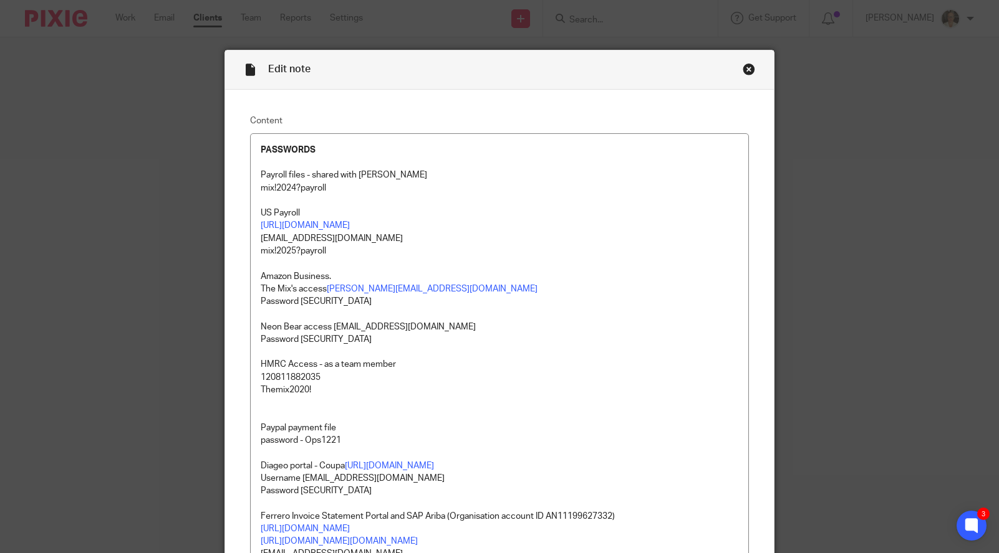
click at [742, 70] on div "Close this dialog window" at bounding box center [748, 69] width 12 height 12
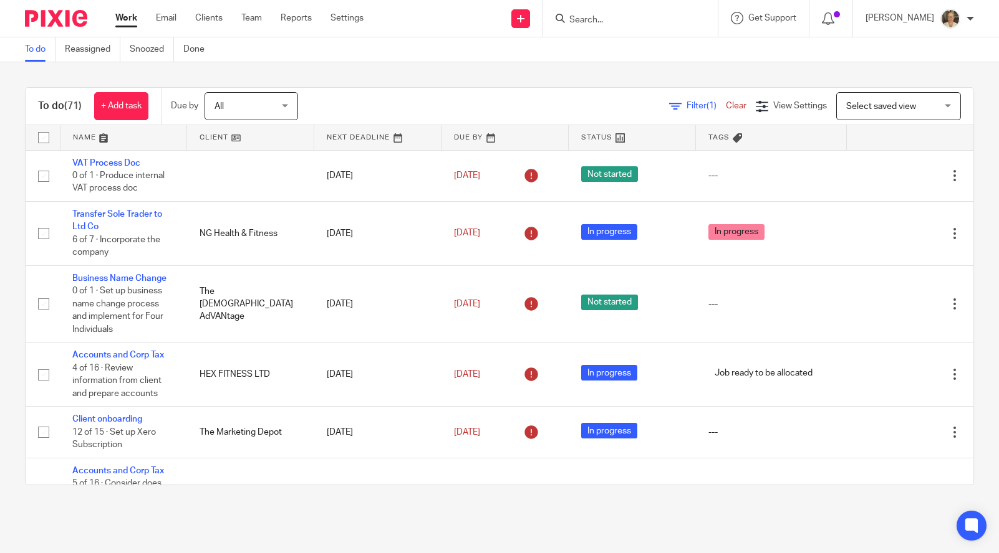
drag, startPoint x: 615, startPoint y: 23, endPoint x: 603, endPoint y: 25, distance: 11.4
click at [615, 23] on input "Search" at bounding box center [624, 20] width 112 height 11
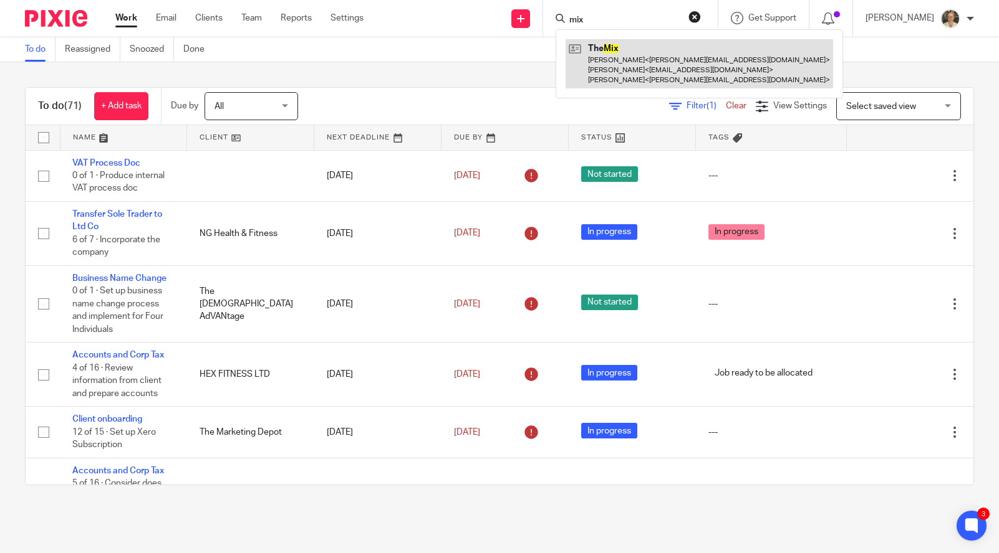
type input "mix"
click at [643, 55] on link at bounding box center [698, 63] width 267 height 49
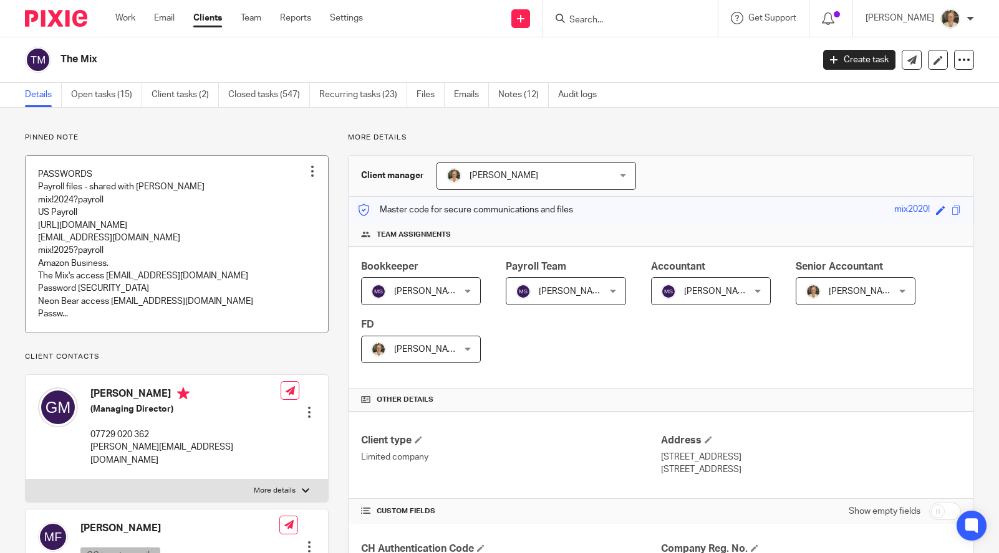
click at [125, 239] on link at bounding box center [177, 244] width 302 height 177
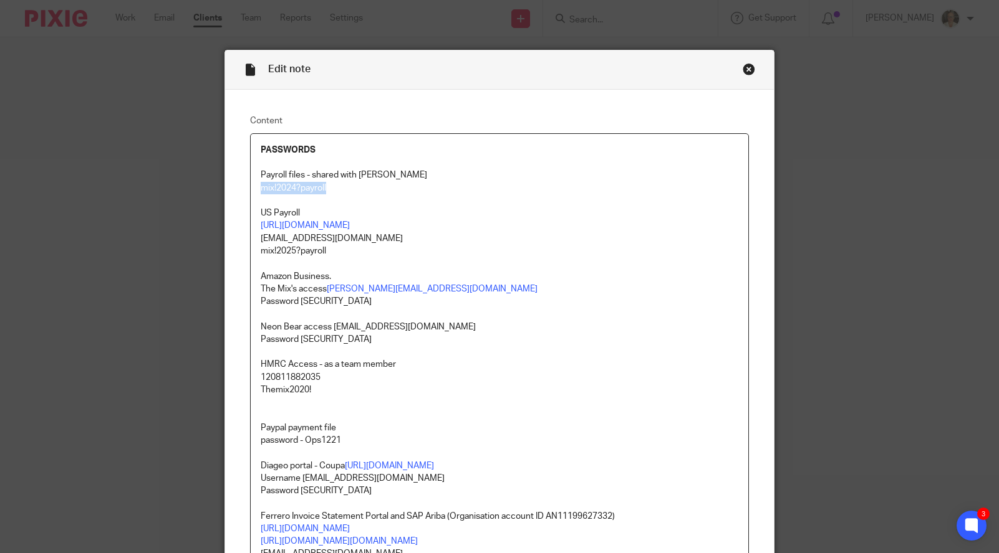
drag, startPoint x: 340, startPoint y: 185, endPoint x: 256, endPoint y: 190, distance: 84.9
click at [261, 190] on p "mix!2024?payroll" at bounding box center [499, 188] width 477 height 12
copy p "mix!2024?payroll"
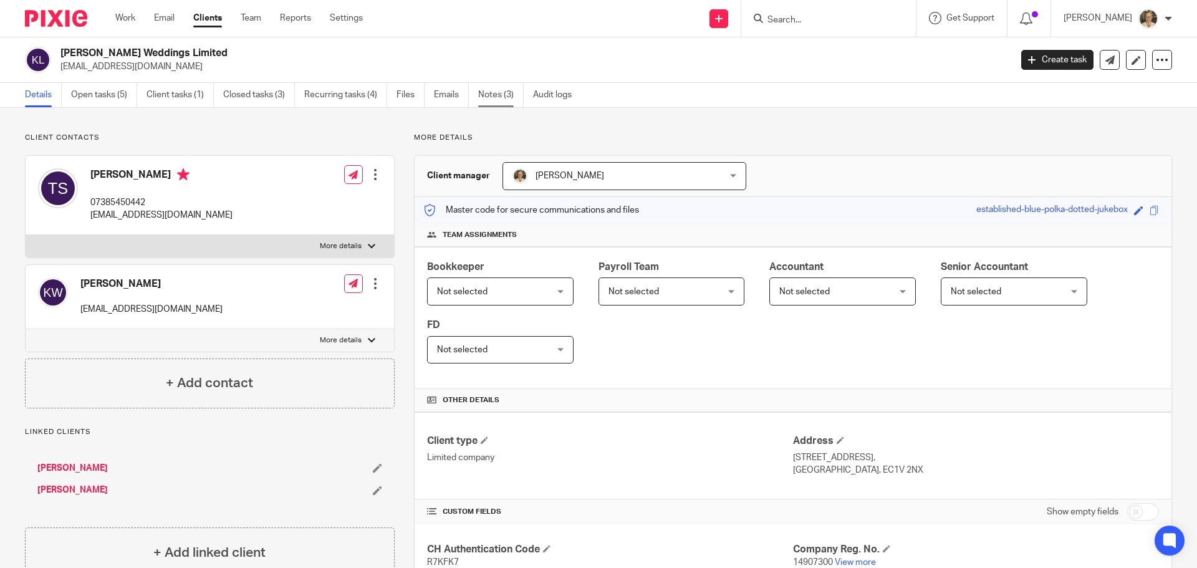
click at [507, 95] on link "Notes (3)" at bounding box center [501, 95] width 46 height 24
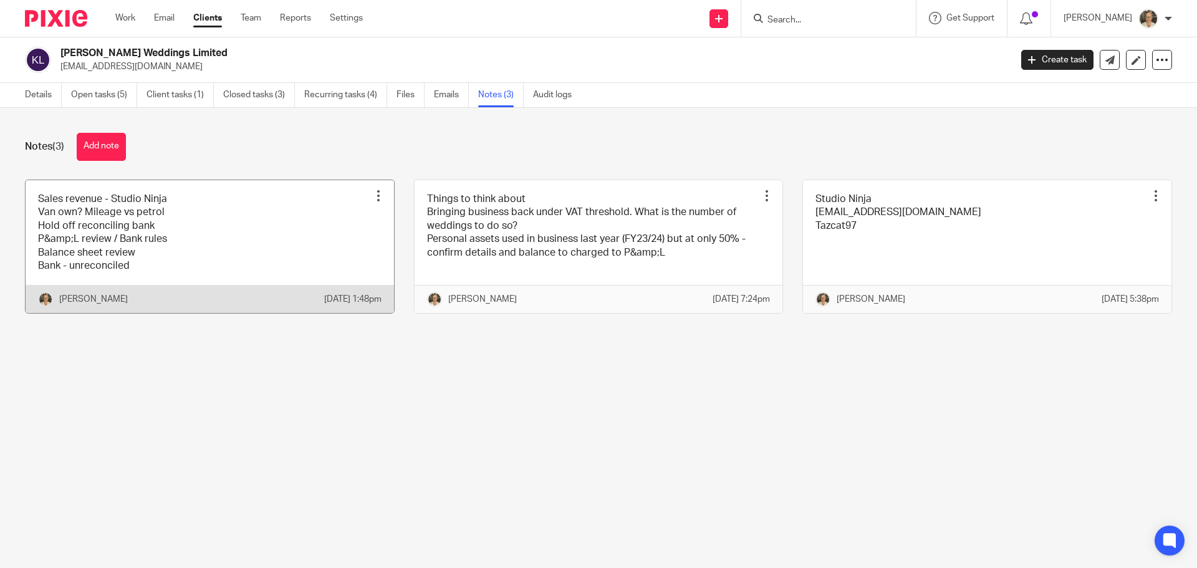
click at [154, 226] on link at bounding box center [210, 246] width 368 height 133
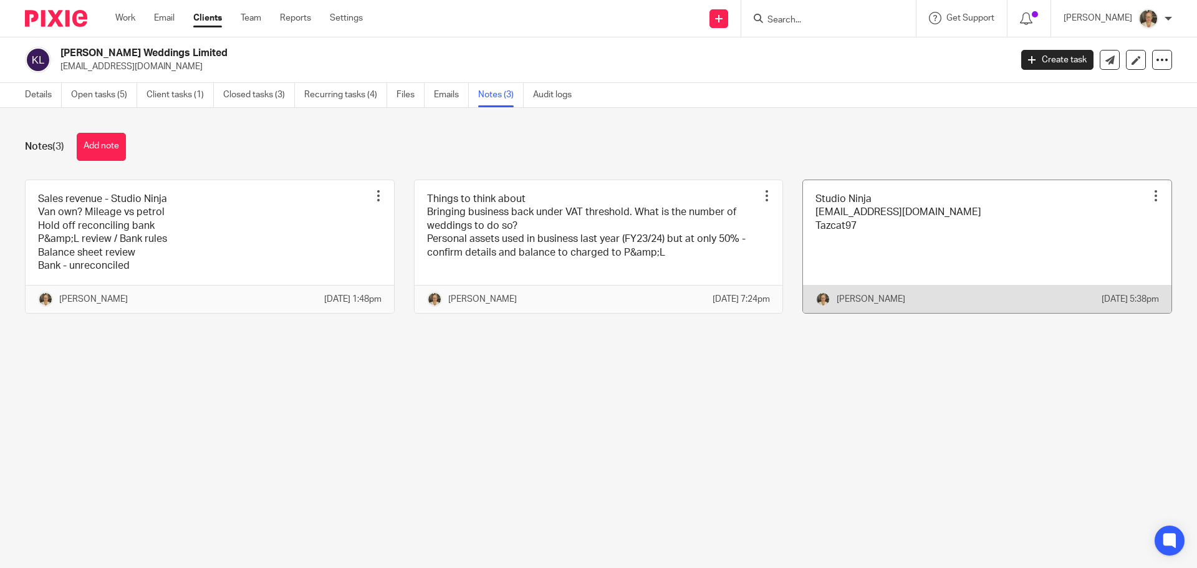
click at [882, 232] on link at bounding box center [987, 246] width 368 height 133
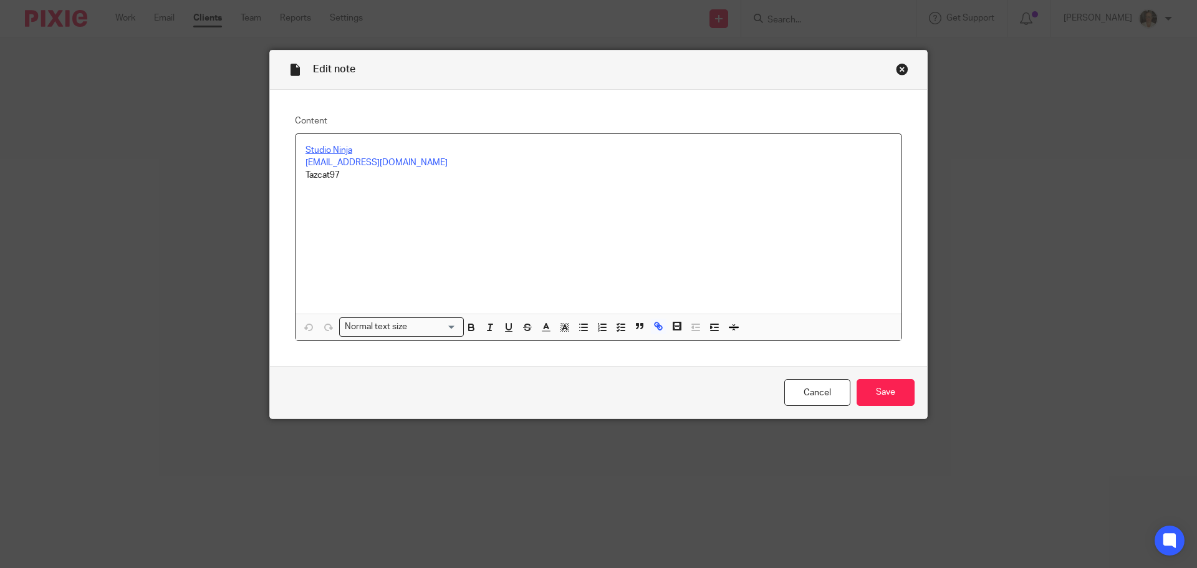
click at [338, 148] on link "Studio Ninja" at bounding box center [328, 150] width 47 height 9
click at [367, 151] on p "Studio Ninja" at bounding box center [598, 150] width 586 height 12
click at [332, 151] on link "Studio Ninja" at bounding box center [328, 150] width 47 height 9
click at [355, 194] on link "[URL][DOMAIN_NAME]" at bounding box center [368, 189] width 89 height 12
click at [477, 183] on p at bounding box center [598, 188] width 586 height 12
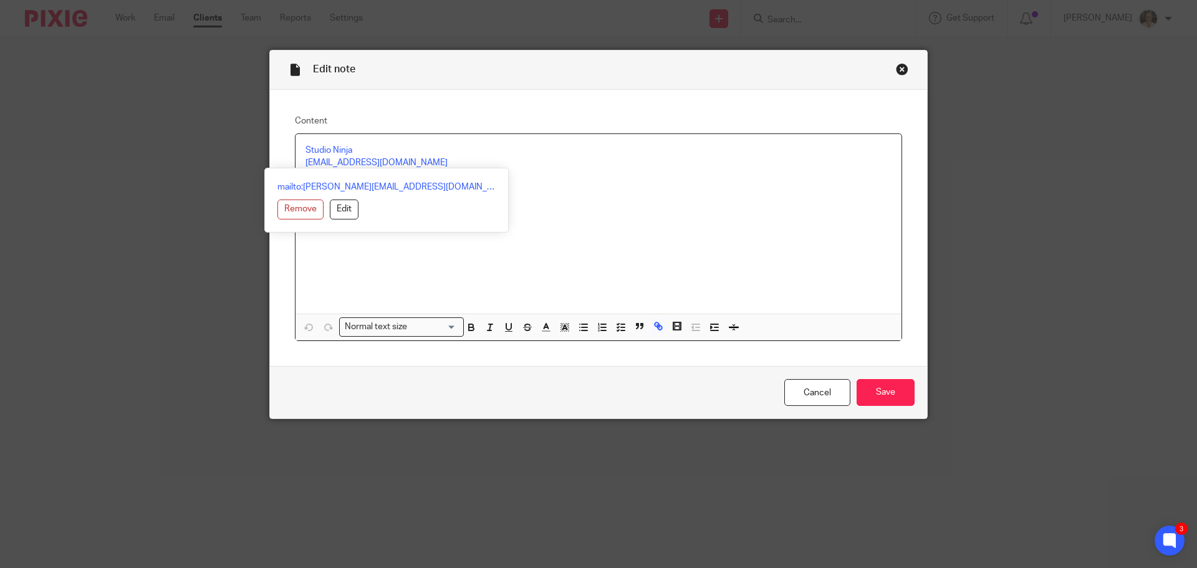
drag, startPoint x: 456, startPoint y: 166, endPoint x: 299, endPoint y: 167, distance: 157.1
click at [299, 167] on div "Studio Ninja [EMAIL_ADDRESS][DOMAIN_NAME] Tazcat97 Normal text size Loading... …" at bounding box center [598, 237] width 606 height 207
copy link "[EMAIL_ADDRESS][DOMAIN_NAME]"
drag, startPoint x: 510, startPoint y: 209, endPoint x: 472, endPoint y: 205, distance: 38.9
click at [510, 209] on div "Studio Ninja [EMAIL_ADDRESS][DOMAIN_NAME] Tazcat97" at bounding box center [598, 224] width 606 height 180
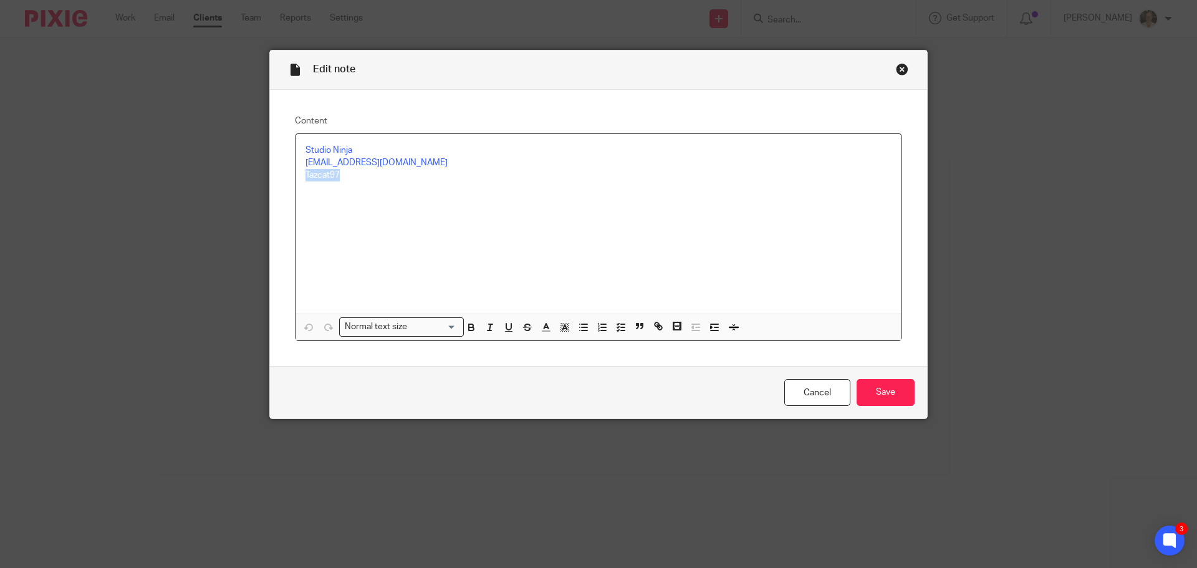
drag, startPoint x: 327, startPoint y: 180, endPoint x: 302, endPoint y: 180, distance: 25.6
click at [305, 180] on p "Tazcat97" at bounding box center [598, 175] width 586 height 12
copy p "Tazcat97"
